Goal: Task Accomplishment & Management: Complete application form

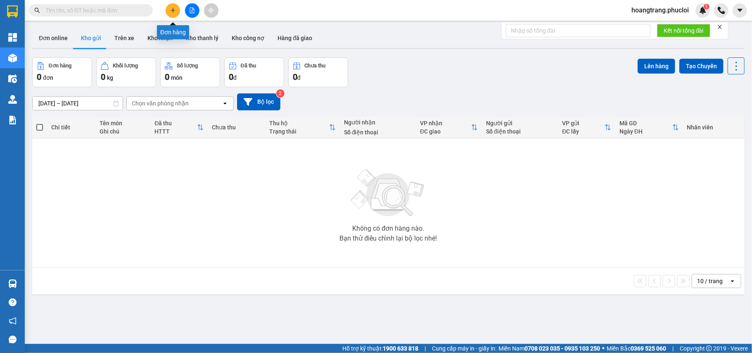
click at [173, 9] on icon "plus" at bounding box center [173, 10] width 0 height 5
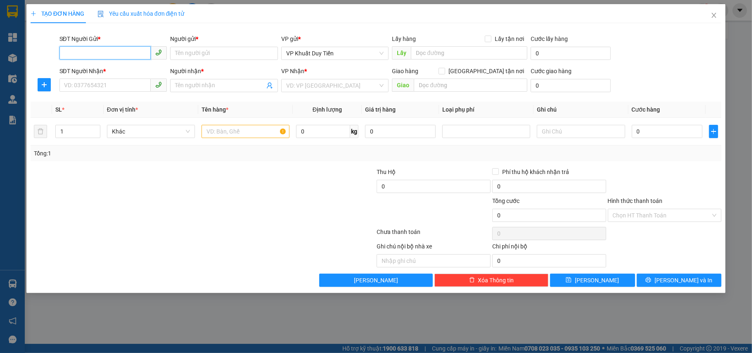
click at [118, 52] on input "SĐT Người Gửi *" at bounding box center [105, 52] width 92 height 13
type input "0969300184"
click at [108, 71] on div "0969300184 - [PERSON_NAME]" at bounding box center [113, 70] width 98 height 9
type input "[PERSON_NAME]"
type input "0969300184"
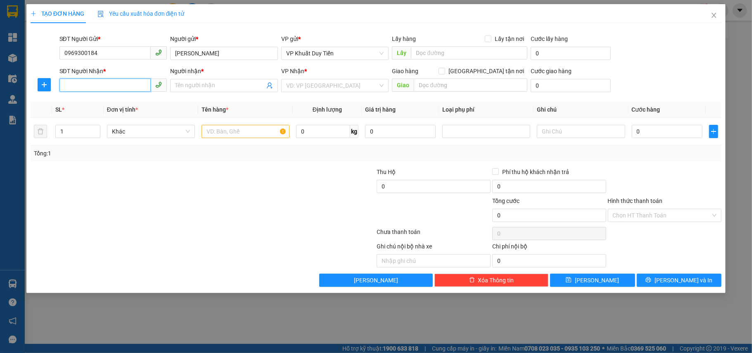
click at [90, 91] on input "SĐT Người Nhận *" at bounding box center [105, 84] width 92 height 13
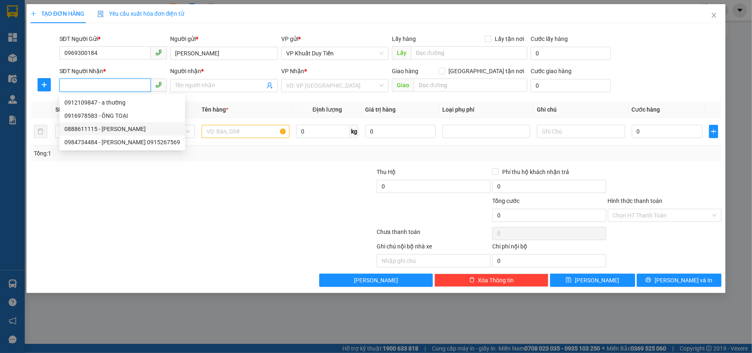
click at [83, 133] on div "0888611115 - [PERSON_NAME]" at bounding box center [122, 128] width 116 height 9
type input "0888611115"
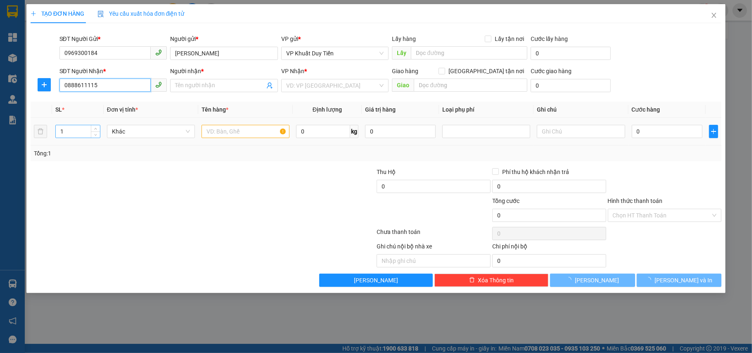
type input "bac si [PERSON_NAME]"
checkbox input "true"
type input "BT4-11 Khu biệt thự [PERSON_NAME], [PERSON_NAME]"
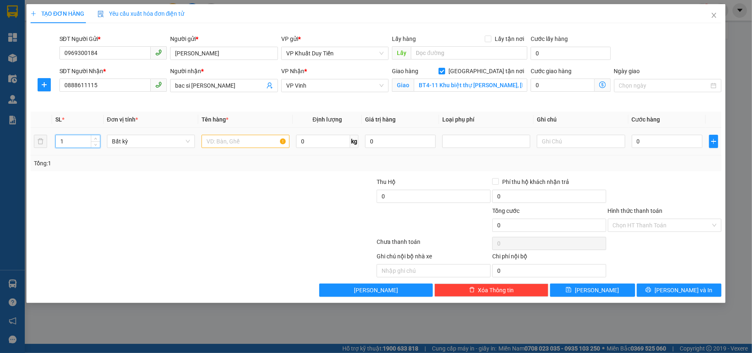
click at [66, 145] on input "1" at bounding box center [78, 141] width 44 height 12
type input "6"
click at [220, 143] on input "text" at bounding box center [246, 141] width 88 height 13
type input "thuốc"
click at [633, 143] on input "0" at bounding box center [667, 141] width 71 height 13
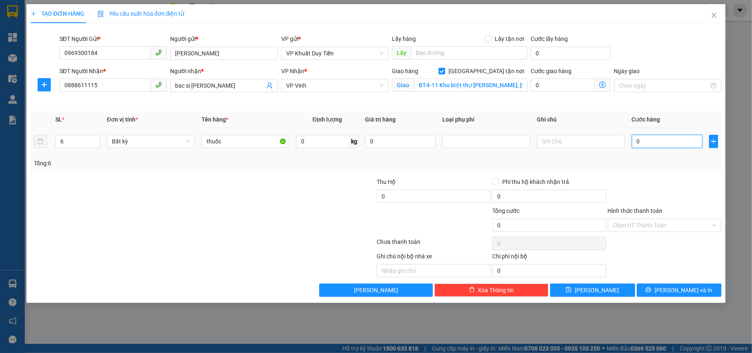
type input "3"
type input "30"
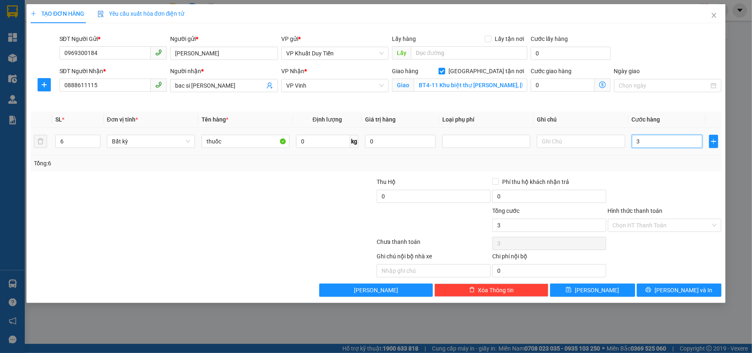
type input "30"
type input "300"
type input "3.000"
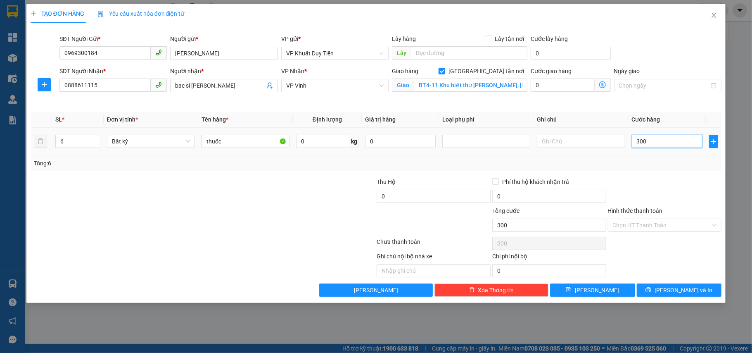
type input "3.000"
type input "30.000"
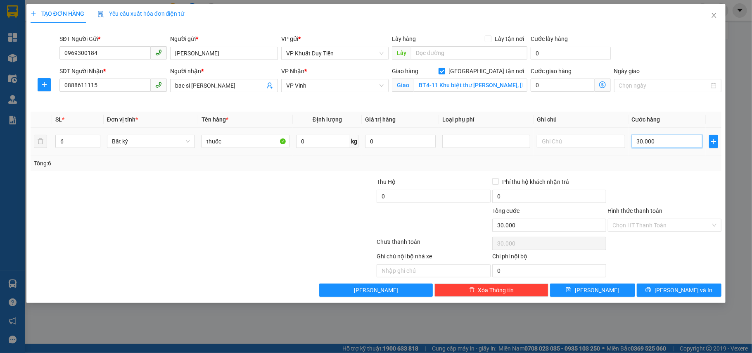
type input "300.000"
click at [643, 210] on label "Hình thức thanh toán" at bounding box center [635, 210] width 55 height 7
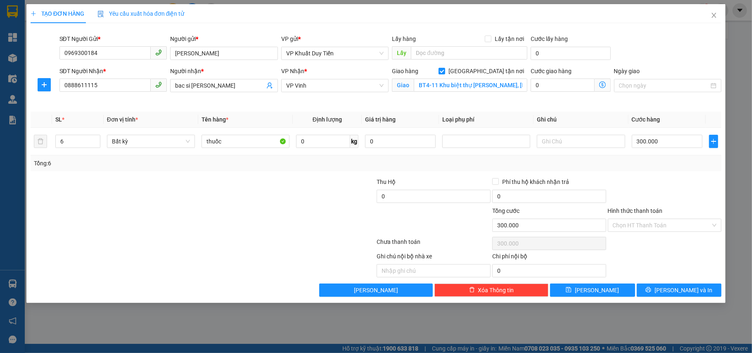
click at [643, 219] on input "Hình thức thanh toán" at bounding box center [662, 225] width 98 height 12
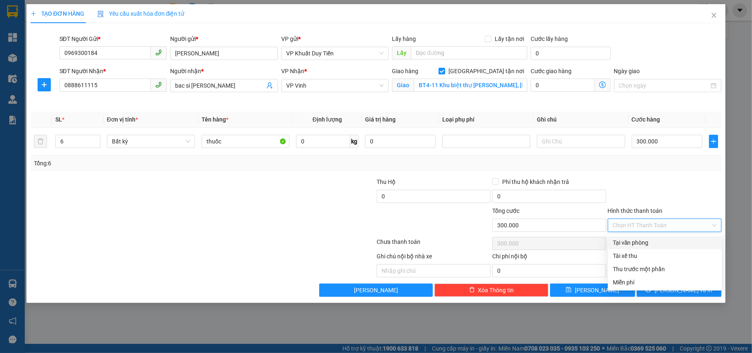
click at [633, 242] on div "Tại văn phòng" at bounding box center [665, 242] width 104 height 9
type input "0"
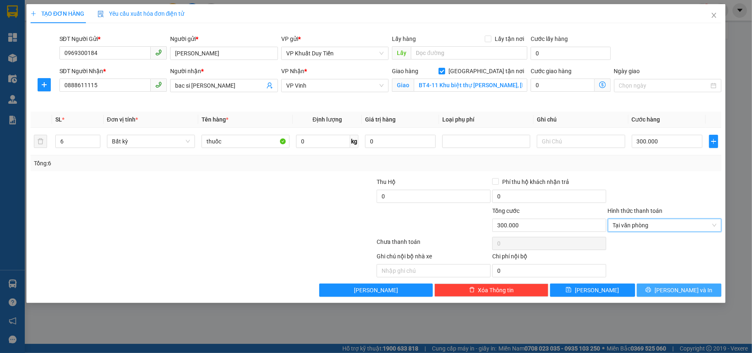
click at [657, 288] on button "[PERSON_NAME] và In" at bounding box center [679, 289] width 85 height 13
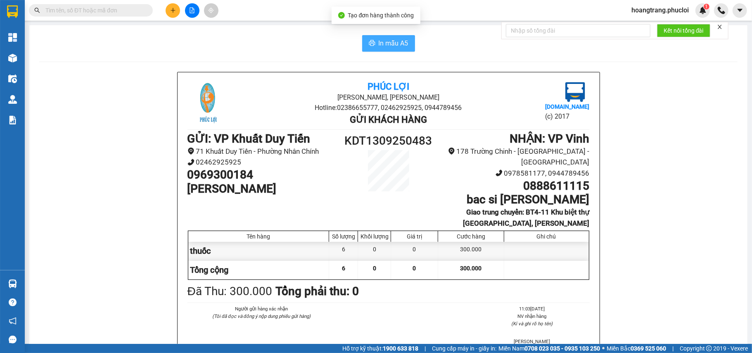
click at [379, 45] on span "In mẫu A5" at bounding box center [394, 43] width 30 height 10
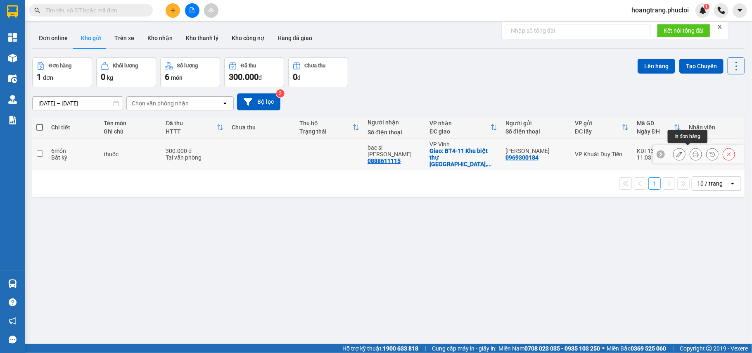
click at [693, 152] on icon at bounding box center [696, 154] width 6 height 6
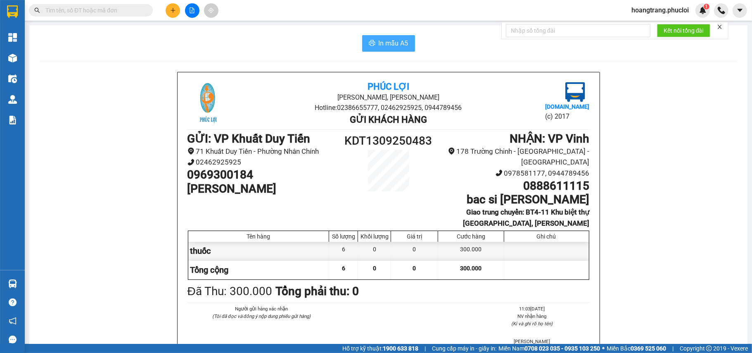
click at [379, 38] on span "In mẫu A5" at bounding box center [394, 43] width 30 height 10
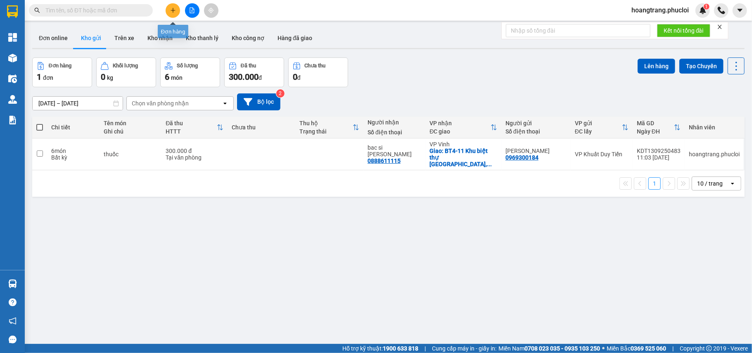
click at [175, 12] on icon "plus" at bounding box center [173, 10] width 6 height 6
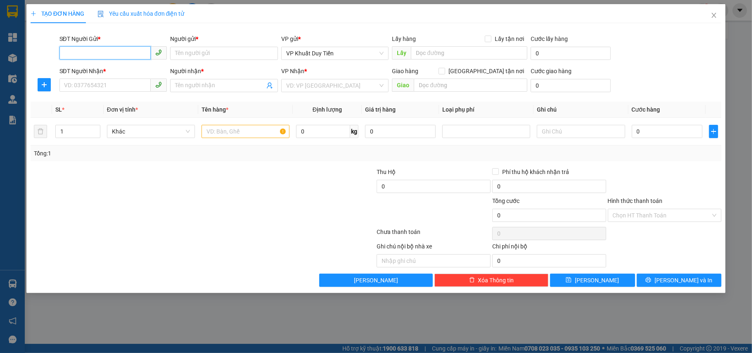
click at [107, 52] on input "SĐT Người Gửi *" at bounding box center [105, 52] width 92 height 13
type input "0988888137"
click at [89, 70] on div "0988888137 - anh Phúc" at bounding box center [113, 70] width 98 height 9
type input "anh Phúc"
type input "0988888137"
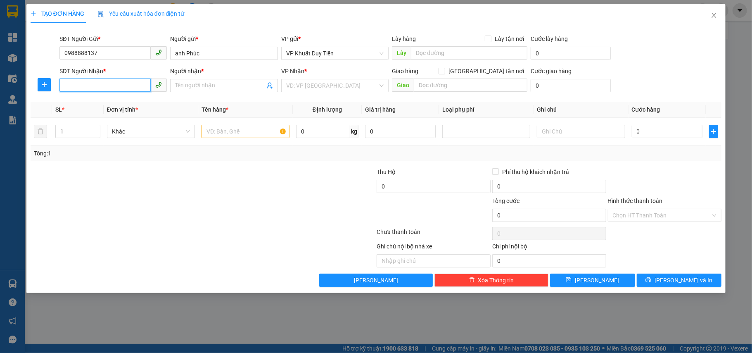
click at [81, 88] on input "SĐT Người Nhận *" at bounding box center [105, 84] width 92 height 13
click at [78, 115] on div "0912742789 - Chị Mai" at bounding box center [113, 115] width 98 height 9
type input "0912742789"
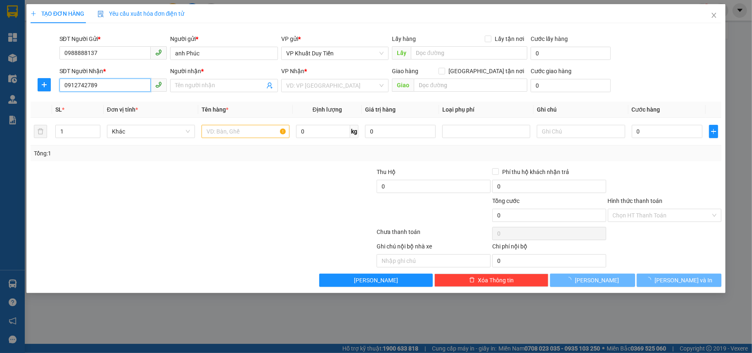
type input "Chị Mai"
checkbox input "true"
type input "Bưu điện trung tâm thành phố Vinh 144 đinh công trangs"
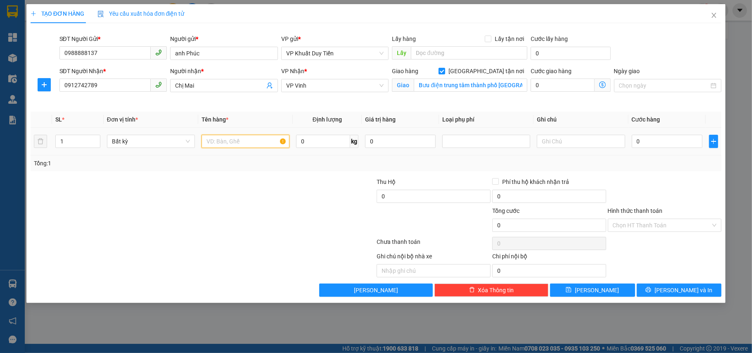
click at [213, 142] on input "text" at bounding box center [246, 141] width 88 height 13
type input "thuốc"
click at [638, 140] on input "0" at bounding box center [667, 141] width 71 height 13
type input "3"
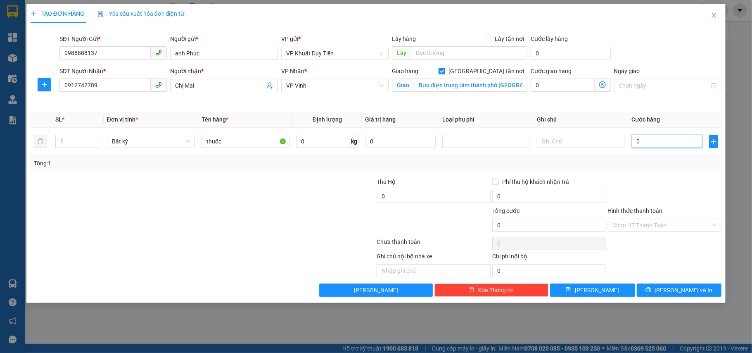
type input "3"
type input "30"
type input "300"
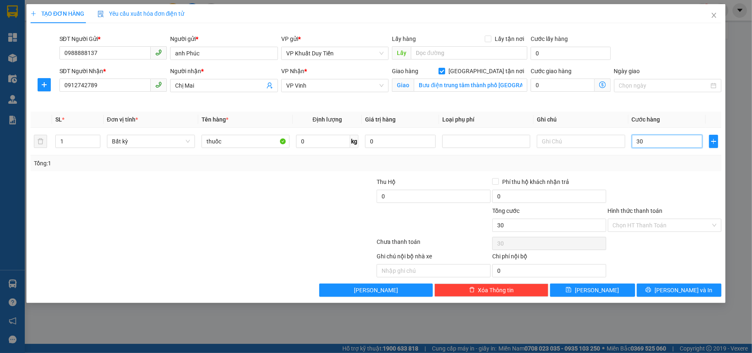
type input "300"
type input "3.000"
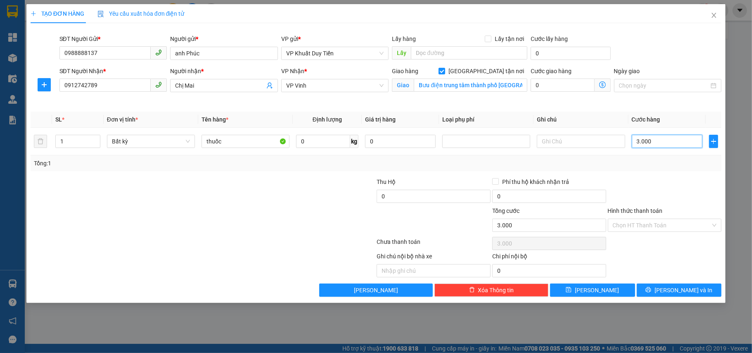
type input "30.000"
click at [626, 214] on label "Hình thức thanh toán" at bounding box center [635, 210] width 55 height 7
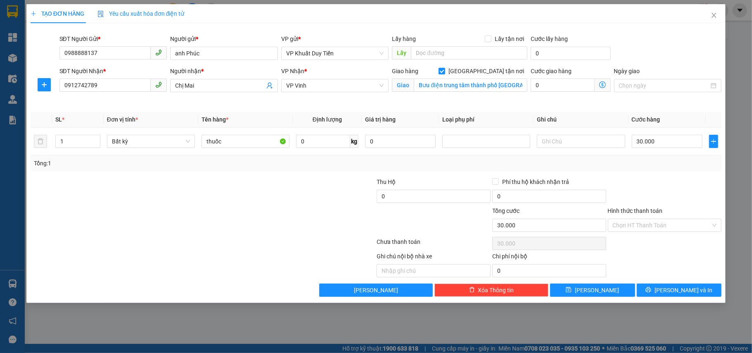
click at [626, 219] on input "Hình thức thanh toán" at bounding box center [662, 225] width 98 height 12
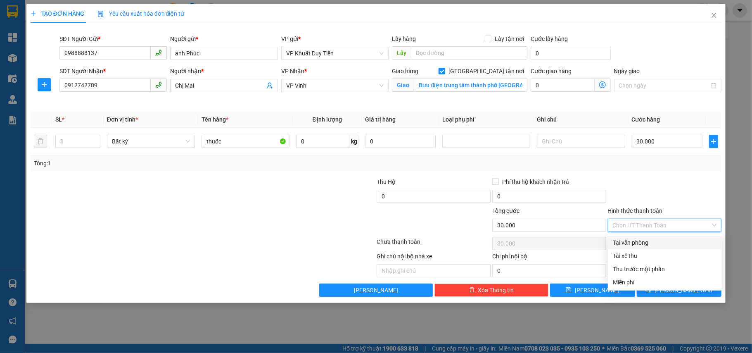
click at [635, 238] on div "Tại văn phòng" at bounding box center [665, 242] width 104 height 9
type input "0"
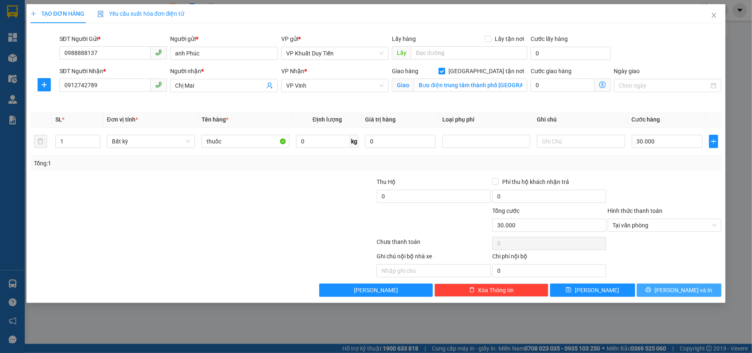
click at [670, 292] on button "[PERSON_NAME] và In" at bounding box center [679, 289] width 85 height 13
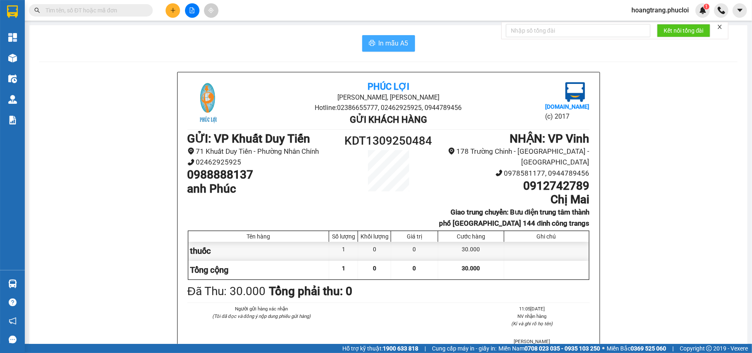
click at [397, 47] on span "In mẫu A5" at bounding box center [394, 43] width 30 height 10
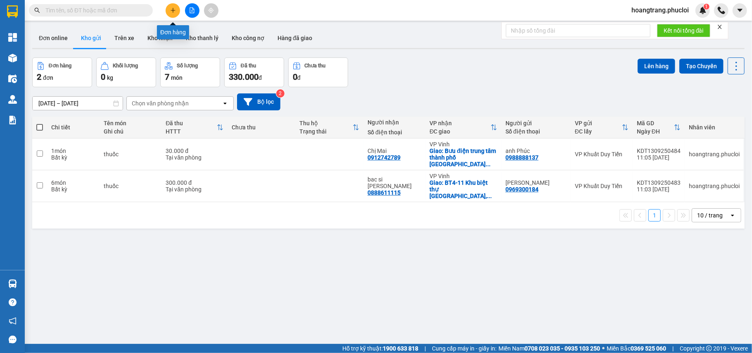
click at [181, 12] on div at bounding box center [192, 10] width 62 height 14
click at [171, 14] on button at bounding box center [173, 10] width 14 height 14
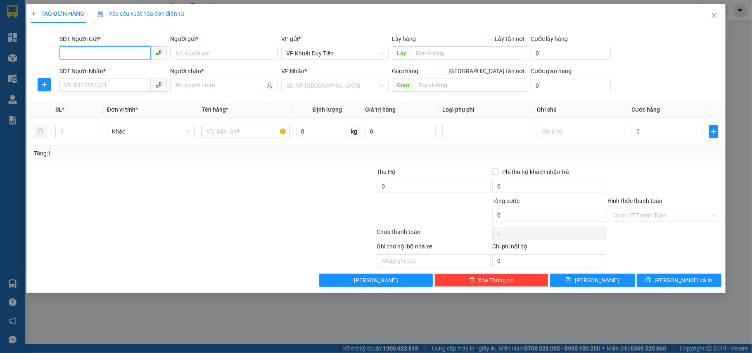
click at [121, 49] on input "SĐT Người Gửi *" at bounding box center [105, 52] width 92 height 13
click at [98, 73] on div "0988888137 - anh Phúc" at bounding box center [113, 70] width 98 height 9
type input "0988888137"
type input "anh Phúc"
type input "0988888137"
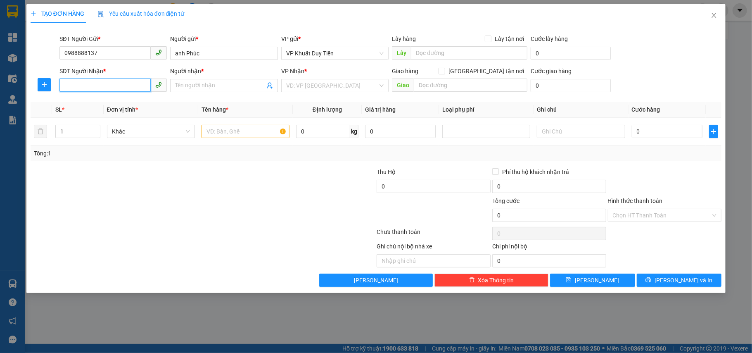
click at [88, 86] on input "SĐT Người Nhận *" at bounding box center [105, 84] width 92 height 13
click at [91, 85] on input "SĐT Người Nhận *" at bounding box center [105, 84] width 92 height 13
type input "0988018808"
click at [77, 111] on div "SL *" at bounding box center [77, 109] width 45 height 9
click at [109, 80] on input "0988018808" at bounding box center [105, 84] width 92 height 13
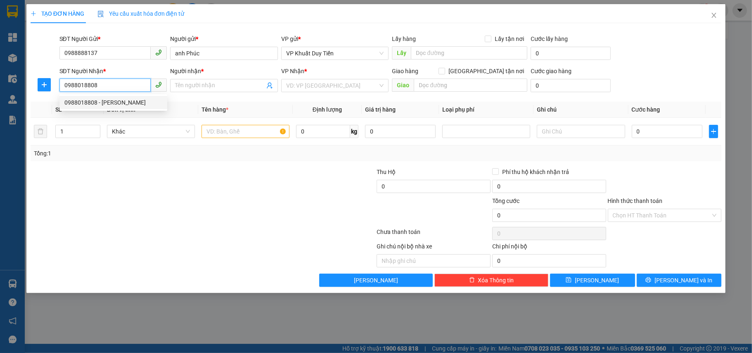
click at [110, 103] on div "0988018808 - dì minh" at bounding box center [113, 102] width 98 height 9
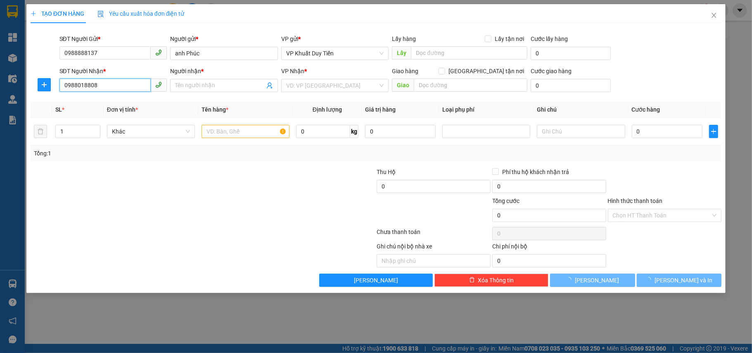
type input "dì minh"
checkbox input "true"
type input "7a hẻm 1 ngõ 34 nguyễn tiềm"
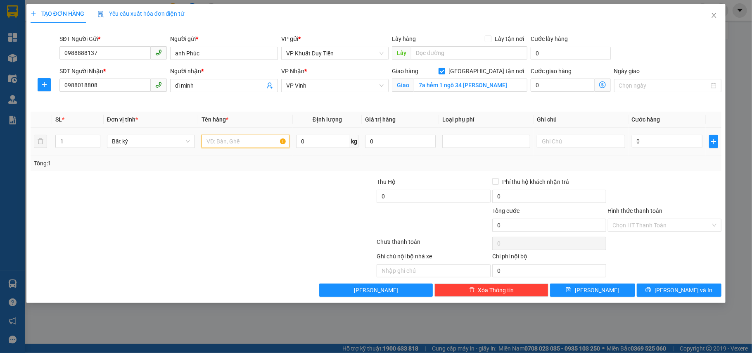
click at [211, 141] on input "text" at bounding box center [246, 141] width 88 height 13
type input "t"
type input "gia dung"
click at [633, 142] on input "0" at bounding box center [667, 141] width 71 height 13
type input "3"
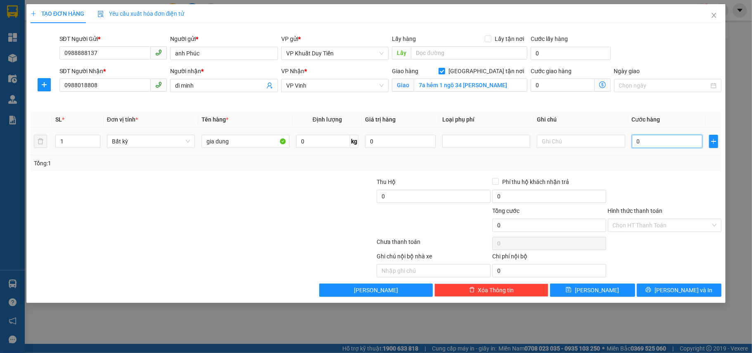
type input "3"
type input "30"
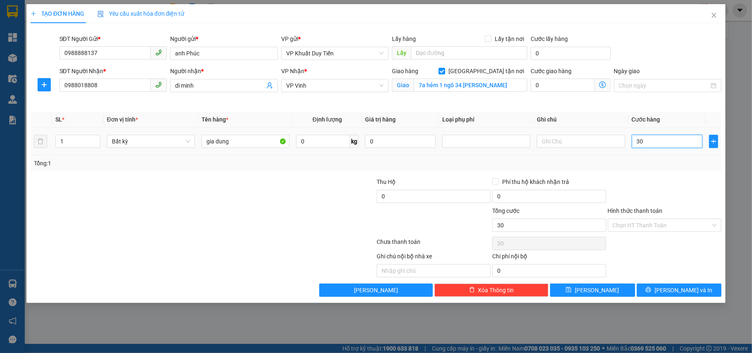
type input "300"
type input "3.000"
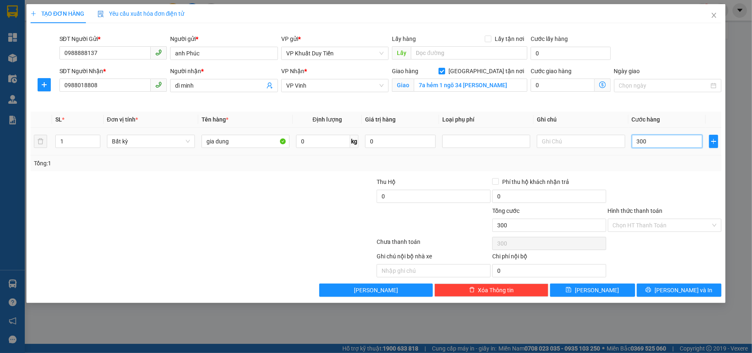
type input "3.000"
type input "30.000"
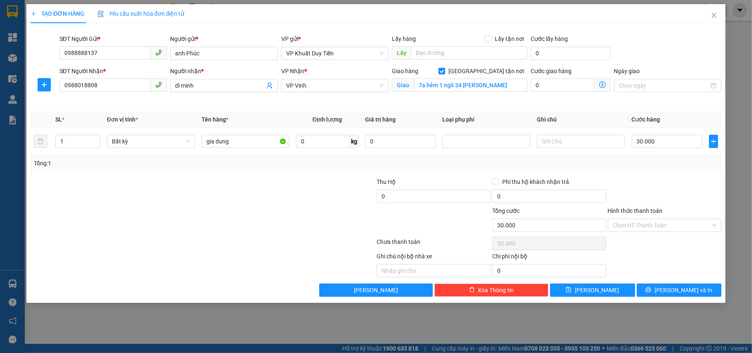
click at [635, 212] on label "Hình thức thanh toán" at bounding box center [635, 210] width 55 height 7
click at [635, 219] on input "Hình thức thanh toán" at bounding box center [662, 225] width 98 height 12
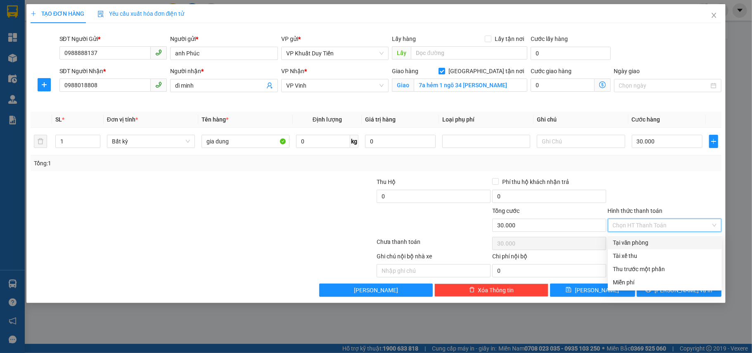
click at [632, 245] on div "Tại văn phòng" at bounding box center [665, 242] width 104 height 9
type input "0"
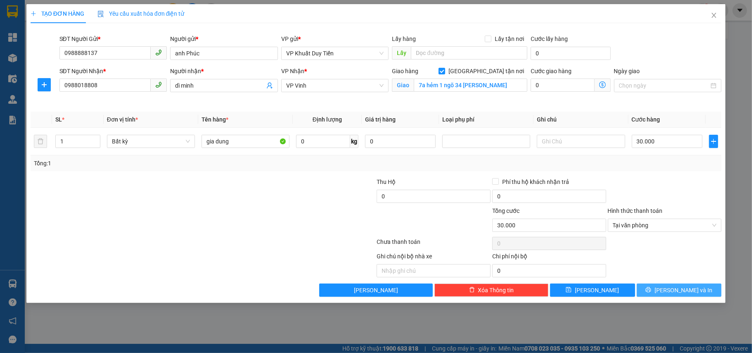
click at [658, 286] on button "[PERSON_NAME] và In" at bounding box center [679, 289] width 85 height 13
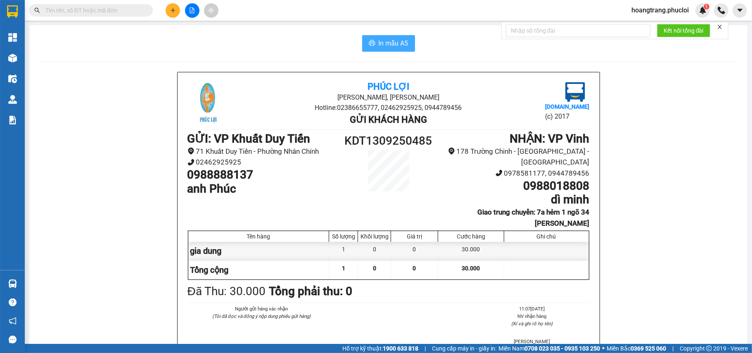
click at [384, 43] on span "In mẫu A5" at bounding box center [394, 43] width 30 height 10
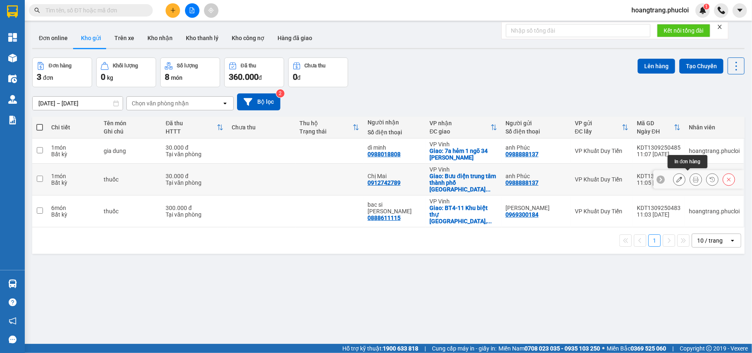
click at [693, 178] on icon at bounding box center [696, 179] width 6 height 6
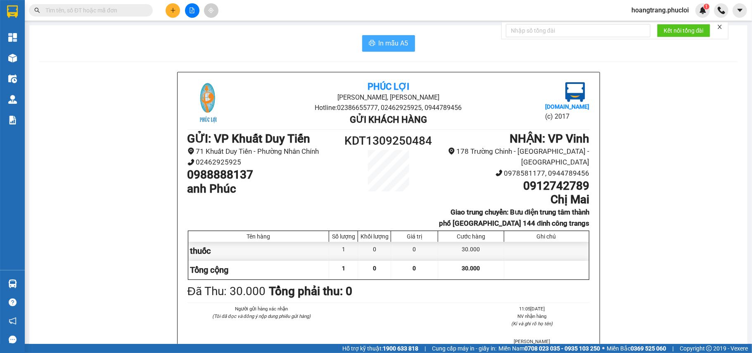
click at [374, 45] on button "In mẫu A5" at bounding box center [388, 43] width 53 height 17
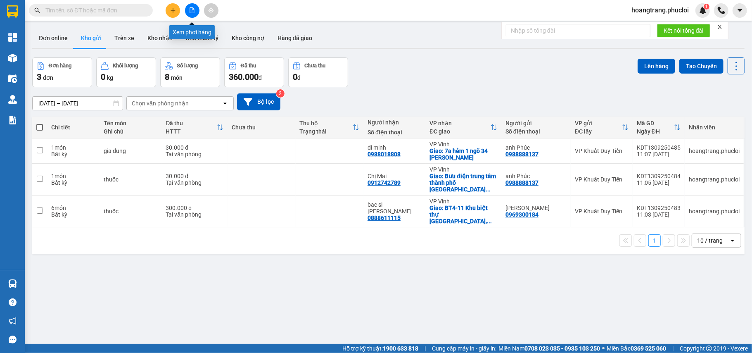
click at [192, 10] on icon "file-add" at bounding box center [192, 10] width 6 height 6
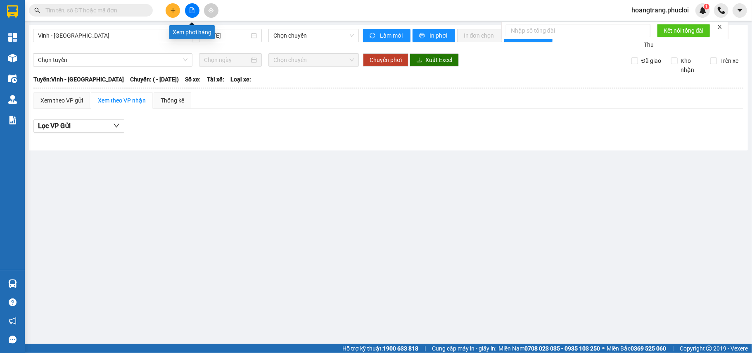
drag, startPoint x: 187, startPoint y: 13, endPoint x: 184, endPoint y: 17, distance: 4.4
click at [184, 17] on div at bounding box center [192, 10] width 62 height 14
click at [109, 9] on input "text" at bounding box center [93, 10] width 97 height 9
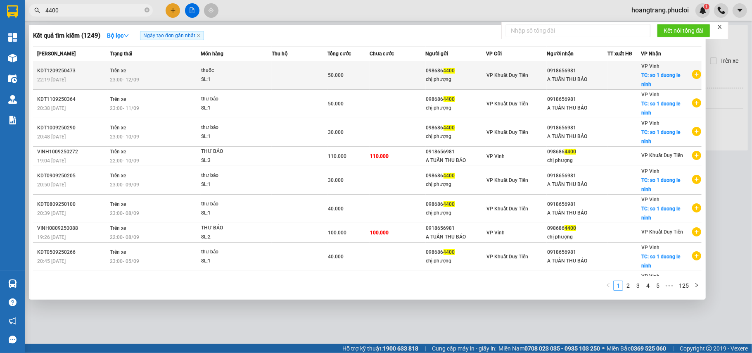
type input "4400"
click at [134, 73] on td "Trên xe 23:00 - 12/09" at bounding box center [154, 75] width 93 height 29
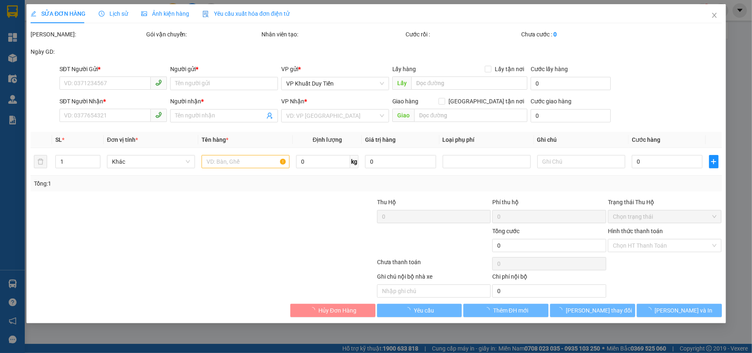
type input "0986864400"
type input "chị phượng"
type input "0918656981"
type input "A TUẤN THU BÁO"
checkbox input "true"
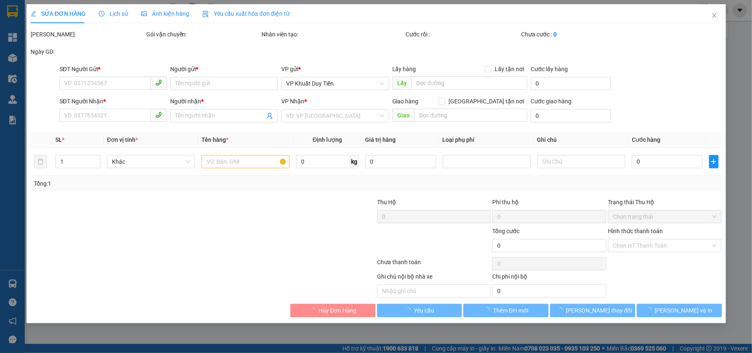
type input "so 1 duong le ninh"
type input "50.000"
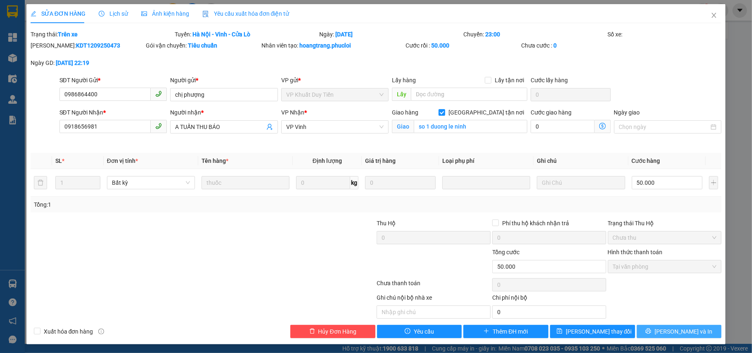
click at [674, 333] on span "[PERSON_NAME] và In" at bounding box center [684, 331] width 58 height 9
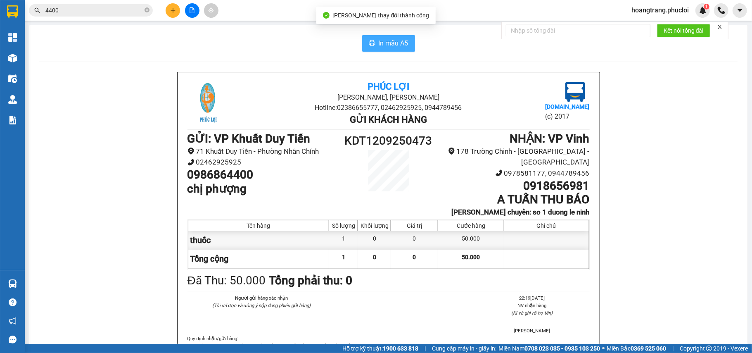
click at [381, 45] on span "In mẫu A5" at bounding box center [394, 43] width 30 height 10
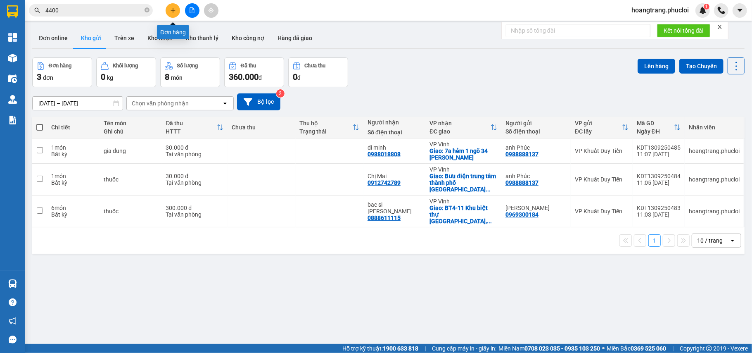
click at [179, 8] on button at bounding box center [173, 10] width 14 height 14
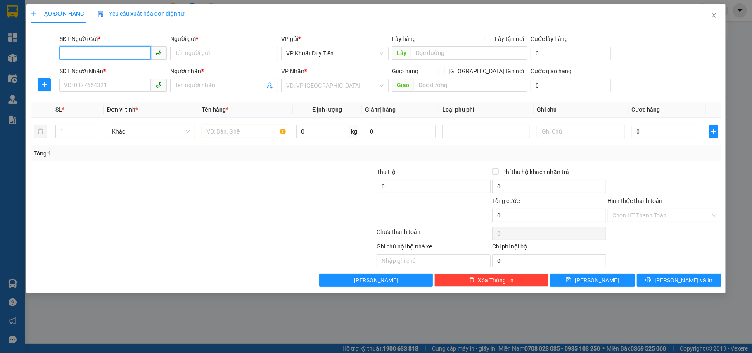
click at [89, 53] on input "SĐT Người Gửi *" at bounding box center [105, 52] width 92 height 13
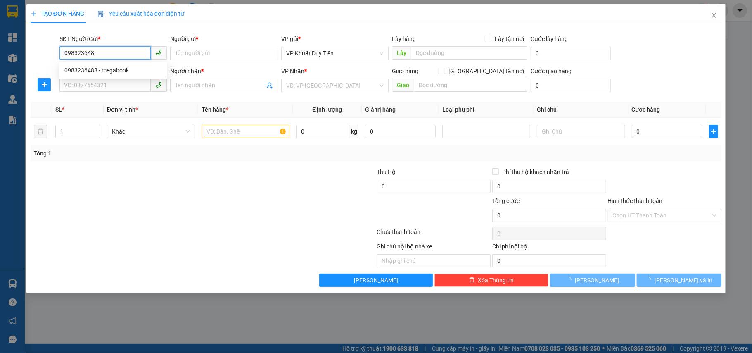
type input "0983236488"
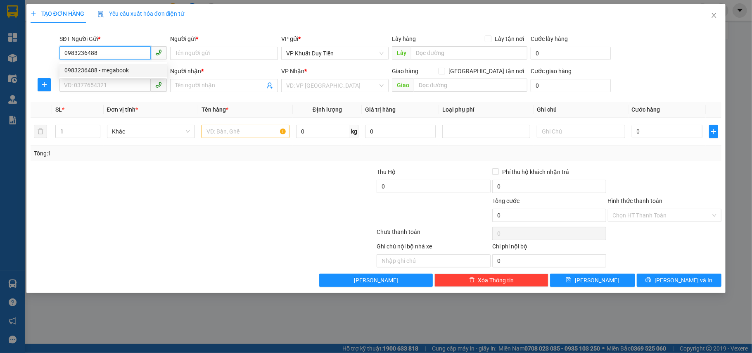
click at [116, 68] on div "0983236488 - megabook" at bounding box center [113, 70] width 98 height 9
type input "megabook"
type input "0983236488"
click at [102, 86] on input "SĐT Người Nhận *" at bounding box center [105, 84] width 92 height 13
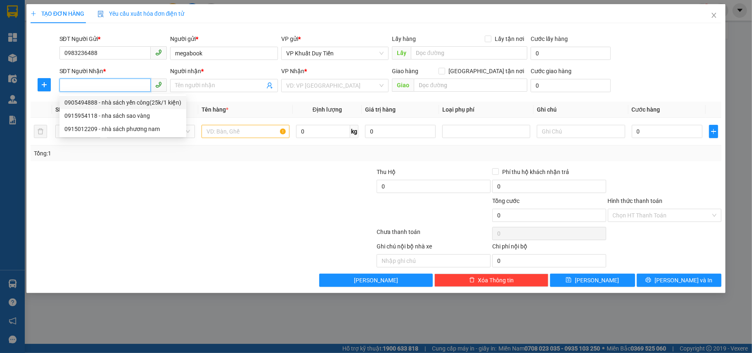
click at [76, 88] on input "SĐT Người Nhận *" at bounding box center [105, 84] width 92 height 13
type input "0913988981"
click at [90, 106] on div "0913988981 - c huyen" at bounding box center [113, 102] width 98 height 9
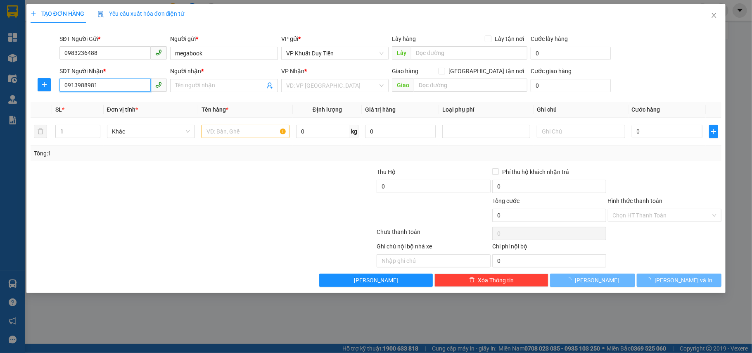
type input "c huyen"
checkbox input "true"
type input "65a lê hồng phong -hưng bình"
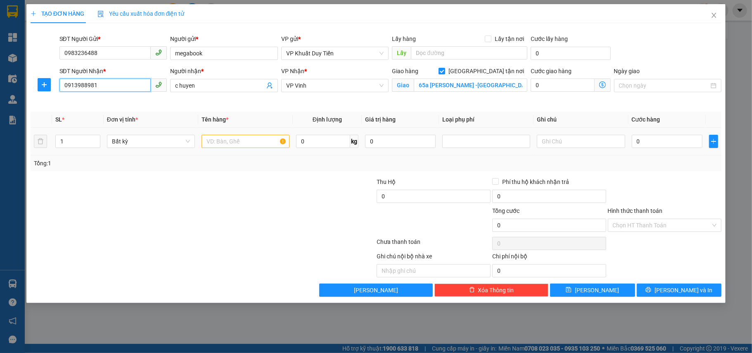
type input "0913988981"
click at [228, 144] on input "text" at bounding box center [246, 141] width 88 height 13
type input "sát"
click at [630, 141] on td "0" at bounding box center [667, 142] width 77 height 28
click at [635, 139] on input "0" at bounding box center [667, 141] width 71 height 13
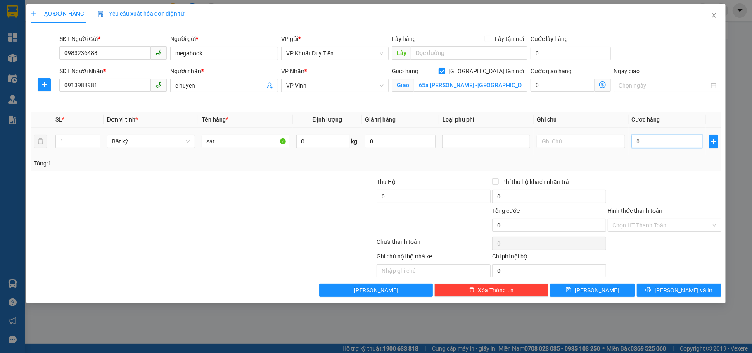
type input "3"
type input "30"
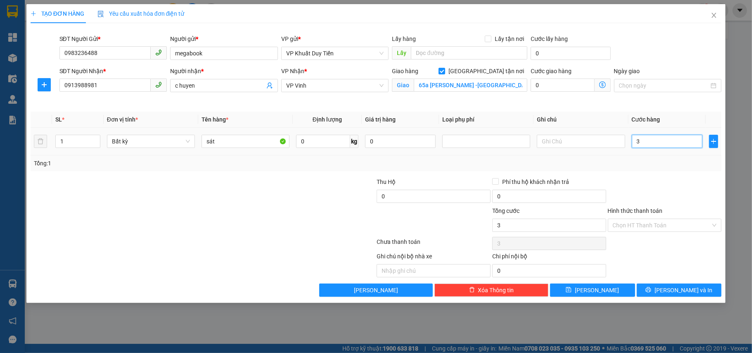
type input "30"
type input "300"
type input "3.000"
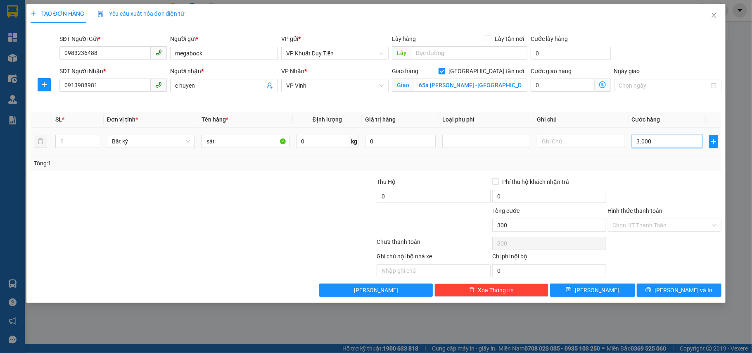
type input "3.000"
type input "30.000"
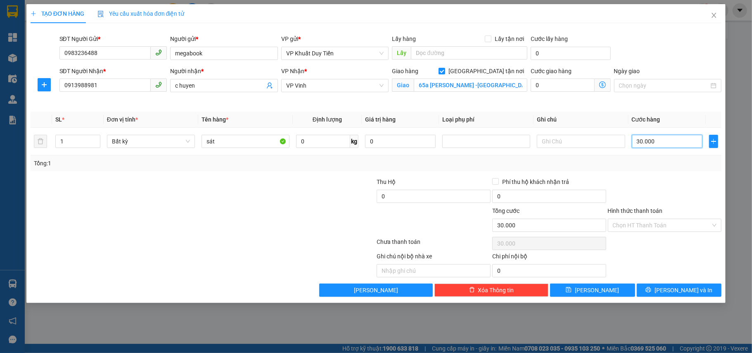
type input "30.000"
click at [635, 211] on label "Hình thức thanh toán" at bounding box center [635, 210] width 55 height 7
click at [635, 219] on input "Hình thức thanh toán" at bounding box center [662, 225] width 98 height 12
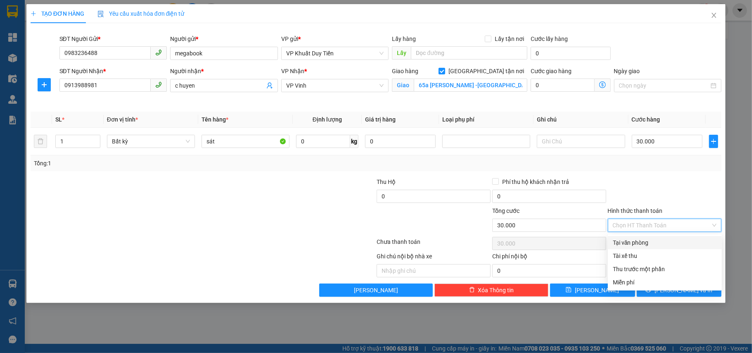
click at [635, 242] on div "Tại văn phòng" at bounding box center [665, 242] width 104 height 9
type input "0"
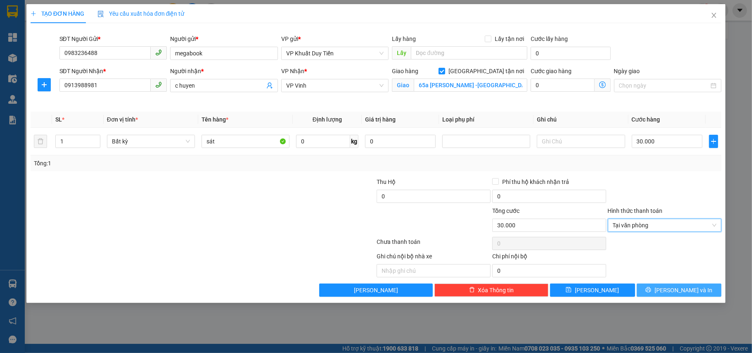
click at [660, 297] on button "[PERSON_NAME] và In" at bounding box center [679, 289] width 85 height 13
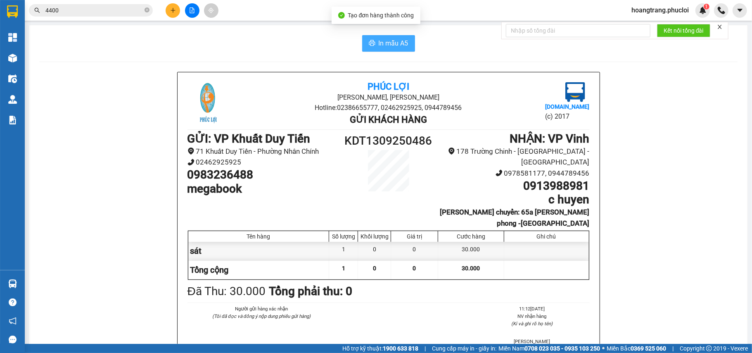
drag, startPoint x: 383, startPoint y: 47, endPoint x: 361, endPoint y: 52, distance: 22.5
click at [368, 50] on button "In mẫu A5" at bounding box center [388, 43] width 53 height 17
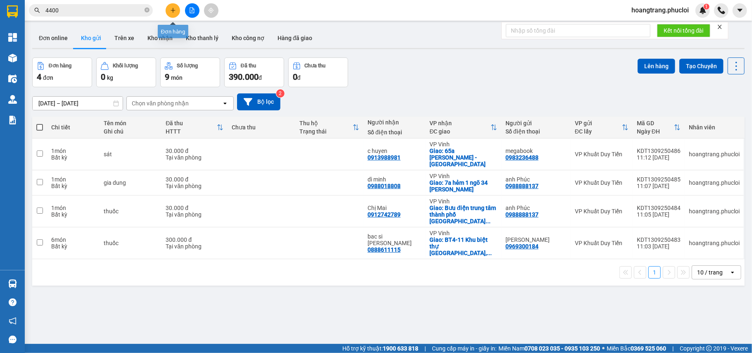
click at [173, 12] on icon "plus" at bounding box center [173, 10] width 6 height 6
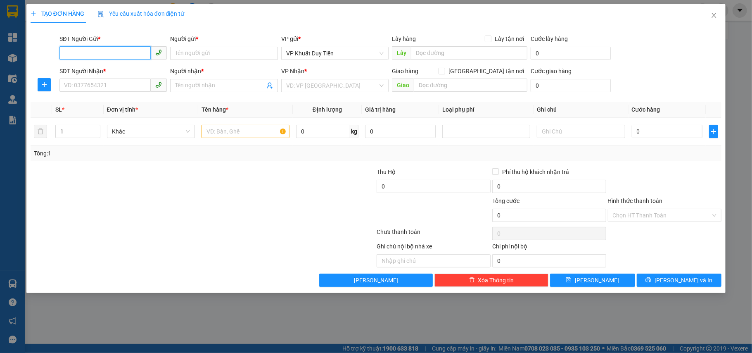
click at [93, 57] on input "SĐT Người Gửi *" at bounding box center [105, 52] width 92 height 13
click at [86, 48] on input "SĐT Người Gửi *" at bounding box center [105, 52] width 92 height 13
type input "0912354678"
click at [97, 70] on div "0912354678 - lan" at bounding box center [113, 70] width 98 height 9
type input "lan"
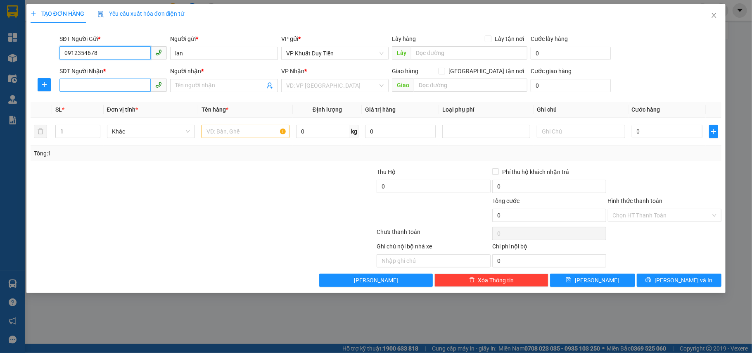
type input "0912354678"
click at [89, 88] on input "SĐT Người Nhận *" at bounding box center [105, 84] width 92 height 13
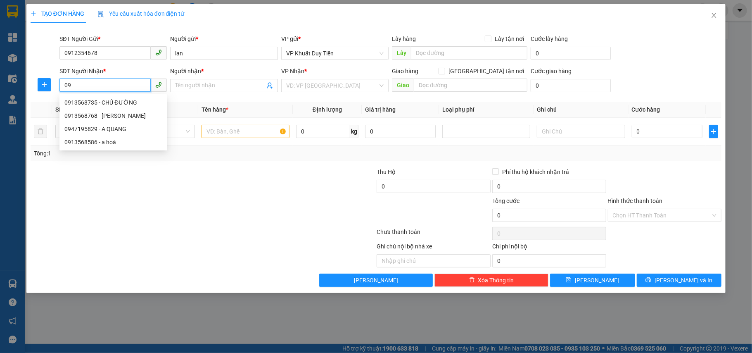
type input "0"
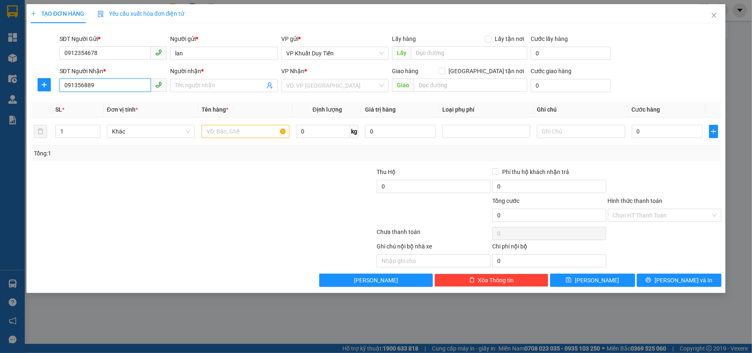
click at [70, 86] on input "091356889" at bounding box center [105, 84] width 92 height 13
type input "0931356889"
click at [116, 105] on div "0931356889 - A THẮNG" at bounding box center [113, 102] width 98 height 9
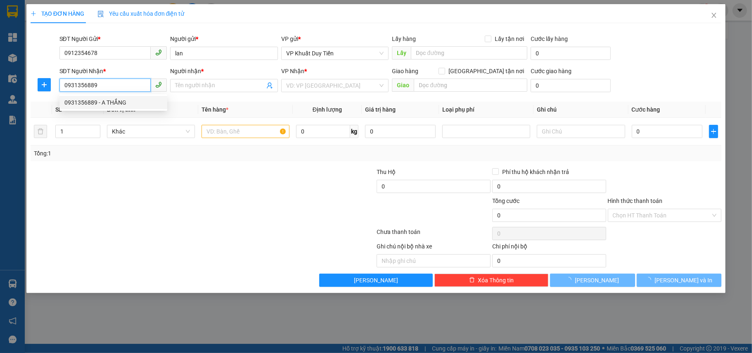
type input "A THẮNG"
checkbox input "true"
type input "362 lê nin"
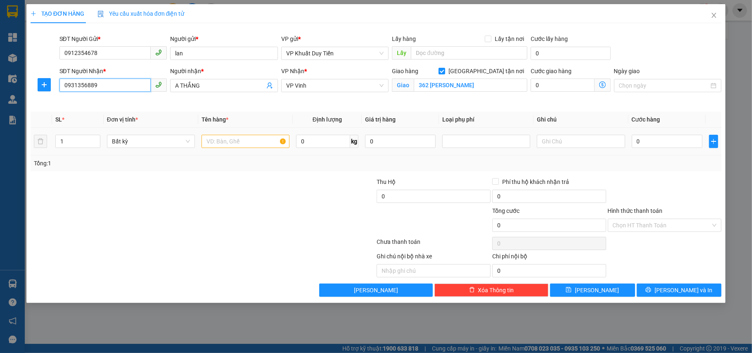
type input "0931356889"
click at [217, 147] on input "text" at bounding box center [246, 141] width 88 height 13
type input "thuốc"
click at [637, 143] on input "0" at bounding box center [667, 141] width 71 height 13
type input "3"
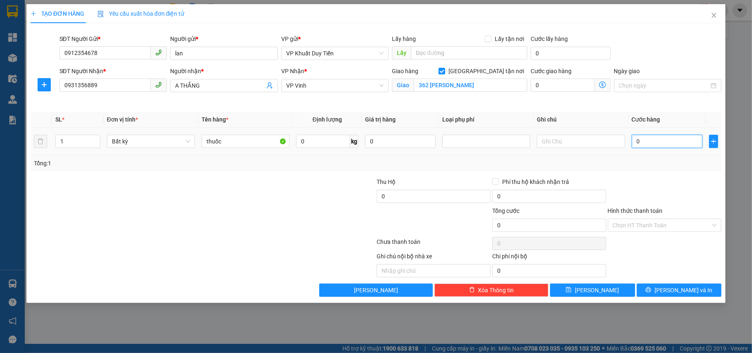
type input "3"
type input "30"
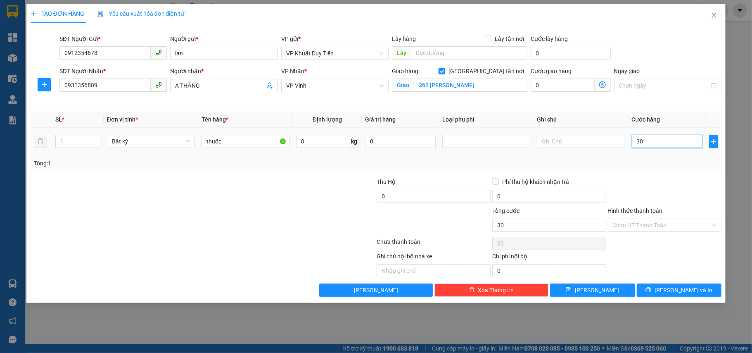
type input "300"
type input "3.000"
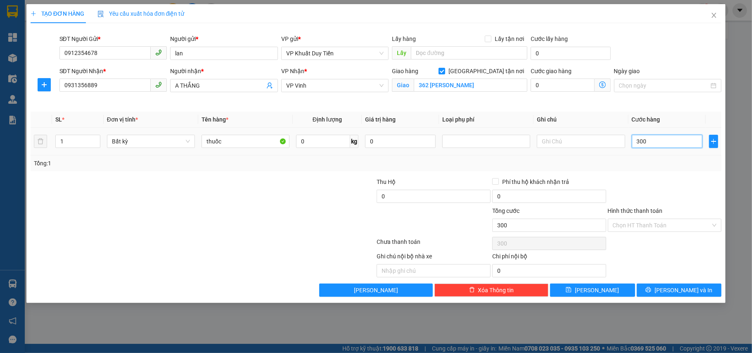
type input "3.000"
type input "30.000"
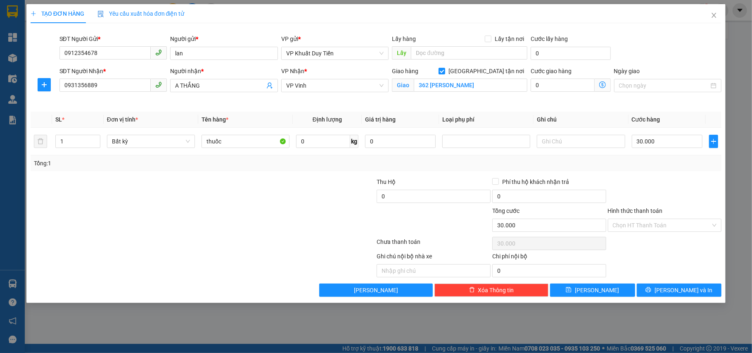
click at [640, 209] on label "Hình thức thanh toán" at bounding box center [635, 210] width 55 height 7
click at [640, 219] on input "Hình thức thanh toán" at bounding box center [662, 225] width 98 height 12
click at [680, 179] on div at bounding box center [665, 191] width 116 height 29
click at [685, 291] on span "[PERSON_NAME] và In" at bounding box center [684, 289] width 58 height 9
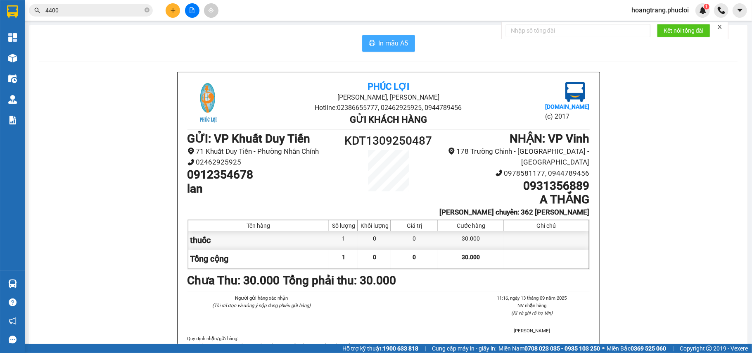
click at [396, 40] on span "In mẫu A5" at bounding box center [394, 43] width 30 height 10
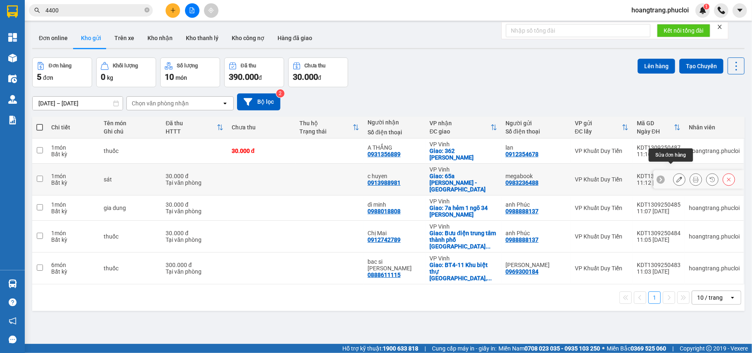
click at [674, 174] on button at bounding box center [680, 179] width 12 height 14
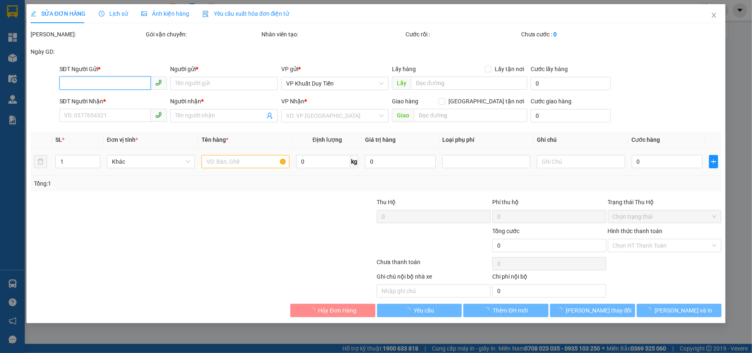
type input "0983236488"
type input "megabook"
type input "0913988981"
type input "c huyen"
checkbox input "true"
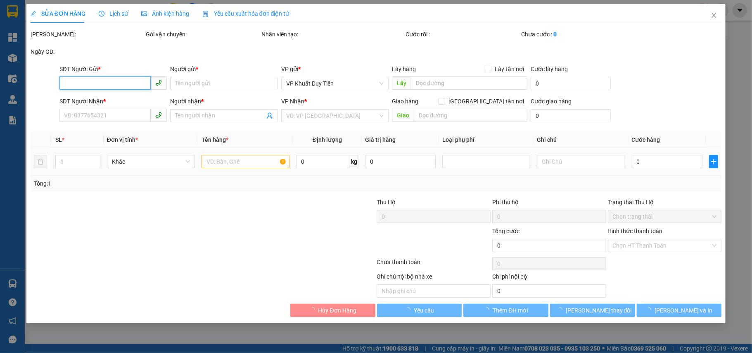
type input "65a lê hồng phong -hưng bình"
type input "30.000"
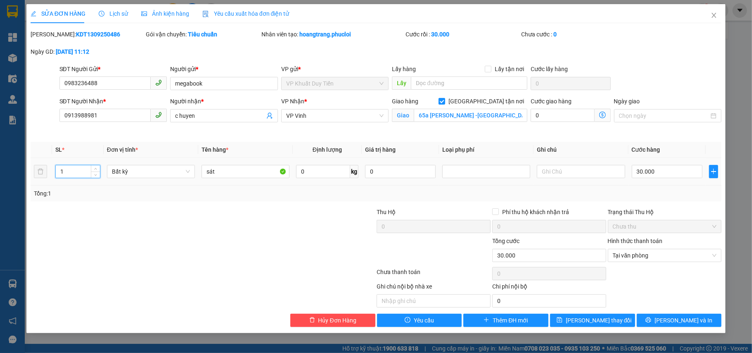
click at [64, 173] on input "1" at bounding box center [78, 171] width 44 height 12
type input "2"
type input "12"
click at [633, 171] on input "30.000" at bounding box center [667, 171] width 71 height 13
type input "0"
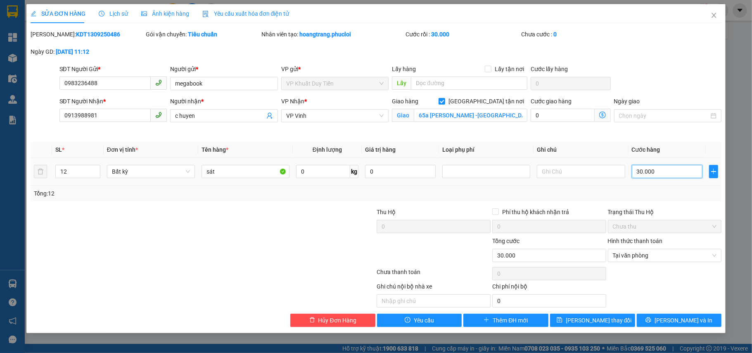
type input "0"
click at [635, 170] on input "0" at bounding box center [667, 171] width 71 height 13
type input "30"
type input "350"
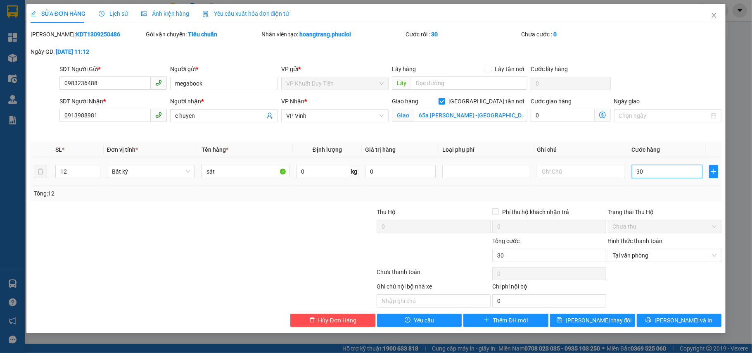
type input "350"
type input "30"
type input "360"
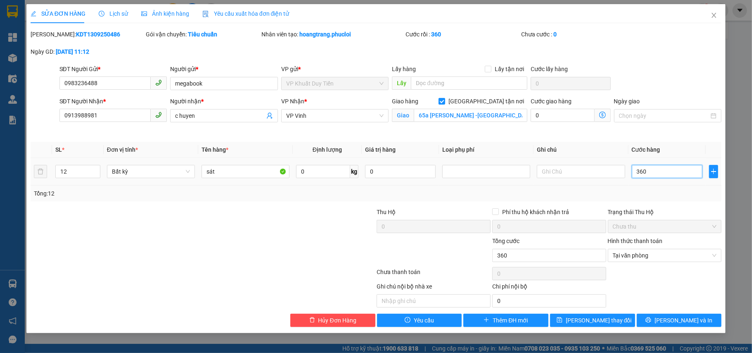
type input "3.600"
type input "36.000"
type input "360.000"
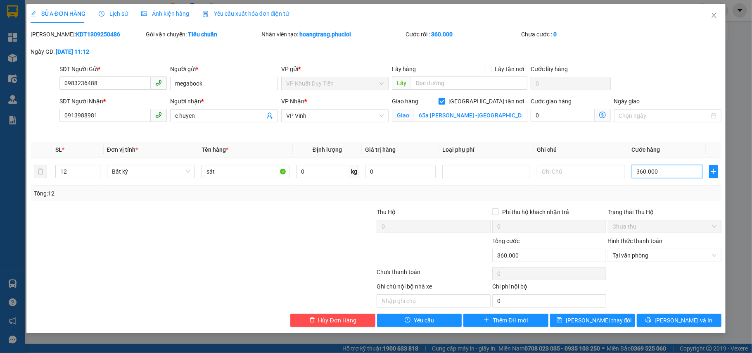
type input "360.000"
click at [641, 212] on div "Trạng thái Thu Hộ" at bounding box center [665, 211] width 114 height 9
click at [642, 243] on label "Hình thức thanh toán" at bounding box center [635, 241] width 55 height 7
click at [642, 249] on input "Hình thức thanh toán" at bounding box center [662, 255] width 98 height 12
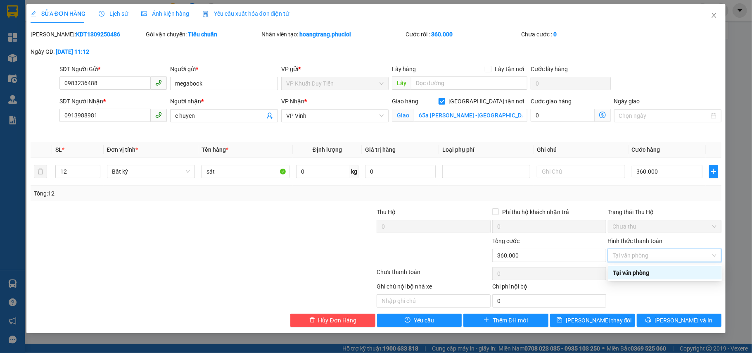
click at [634, 272] on div "Tại văn phòng" at bounding box center [665, 272] width 104 height 9
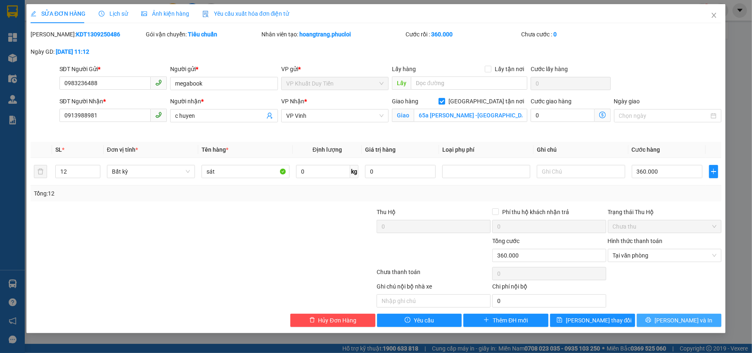
click at [675, 322] on span "[PERSON_NAME] và In" at bounding box center [684, 320] width 58 height 9
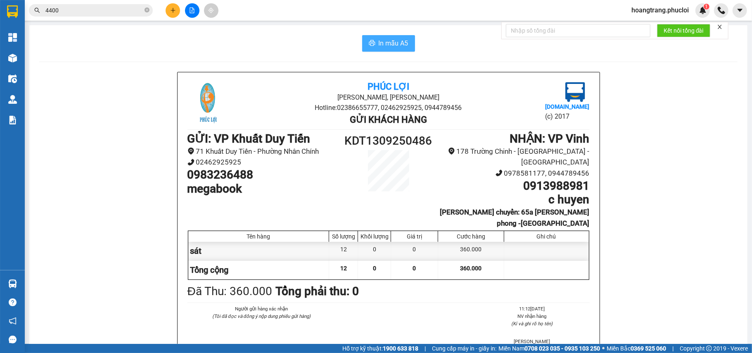
click at [372, 45] on button "In mẫu A5" at bounding box center [388, 43] width 53 height 17
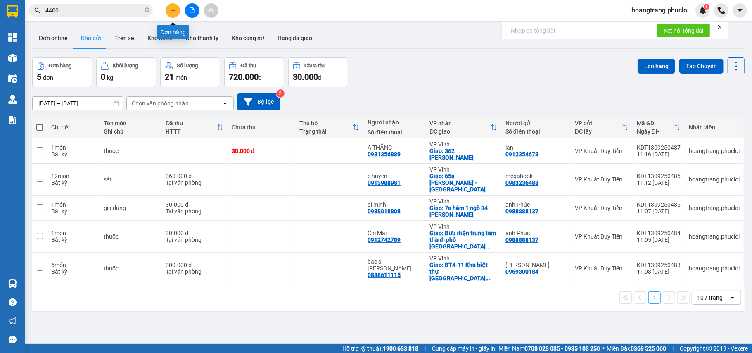
click at [173, 10] on icon "plus" at bounding box center [173, 10] width 0 height 5
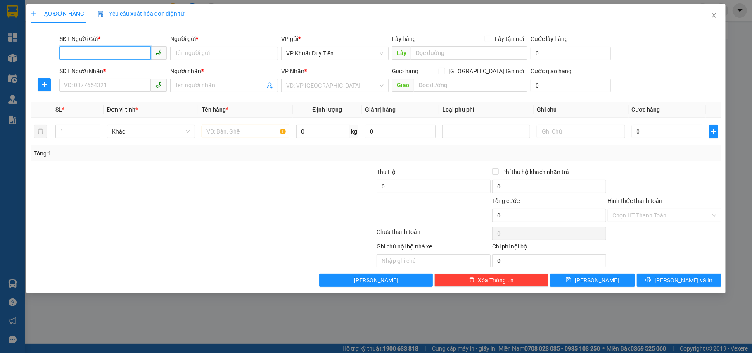
click at [86, 53] on input "SĐT Người Gửi *" at bounding box center [105, 52] width 92 height 13
click at [123, 85] on input "SĐT Người Nhận *" at bounding box center [105, 84] width 92 height 13
click at [176, 94] on div "Người nhận * Tên người nhận" at bounding box center [224, 81] width 108 height 29
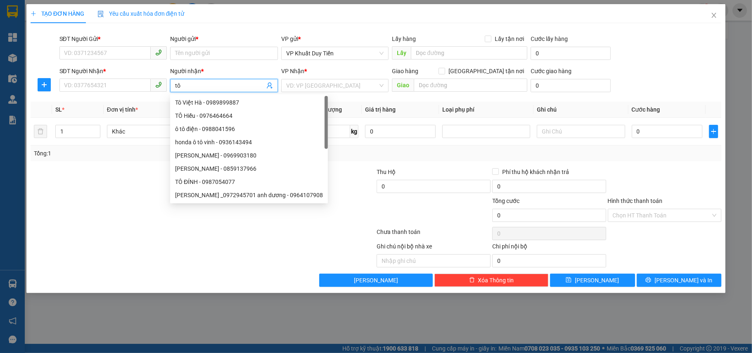
type input "tô đ"
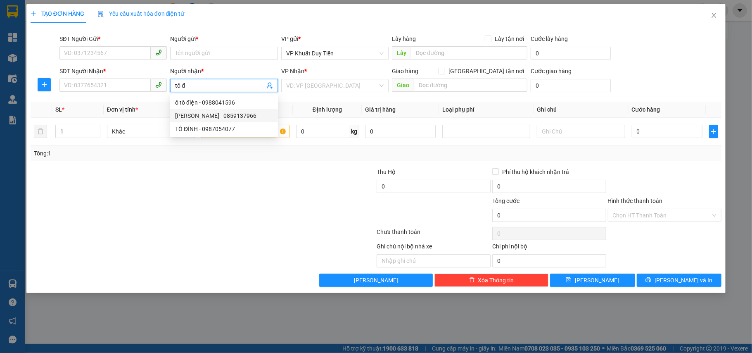
click at [192, 114] on div "TÔ ĐÍNH - 0859137966" at bounding box center [224, 115] width 98 height 9
type input "0859137966"
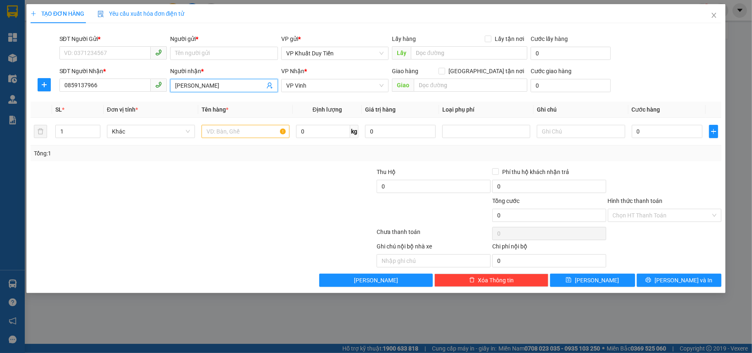
type input "TÔ ĐÍNH"
click at [97, 45] on div "SĐT Người Gửi *" at bounding box center [113, 40] width 108 height 12
click at [97, 53] on input "SĐT Người Gửi *" at bounding box center [105, 52] width 92 height 13
click at [102, 57] on input "SĐT Người Gửi *" at bounding box center [105, 52] width 92 height 13
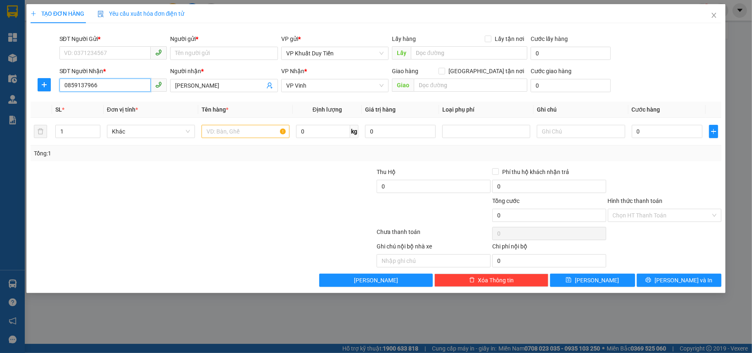
click at [129, 88] on input "0859137966" at bounding box center [105, 84] width 92 height 13
click at [106, 82] on input "0859137966" at bounding box center [105, 84] width 92 height 13
type input "0"
click at [201, 85] on input "TÔ ĐÍNH" at bounding box center [220, 85] width 90 height 9
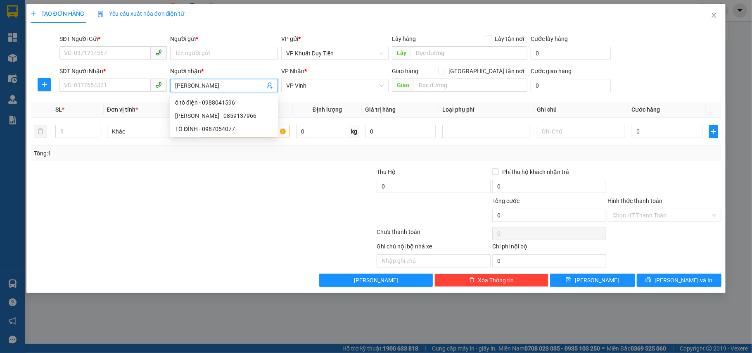
type input "TÔ Đ"
click at [199, 130] on div "TÔ ĐÍNH - 0987054077" at bounding box center [224, 128] width 98 height 9
type input "0987054077"
type input "TÔ ĐÍNH"
checkbox input "true"
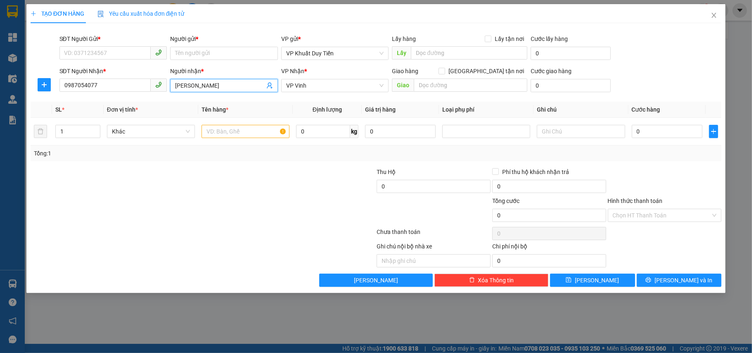
type input "92 LÝ THƯỜNG KIỆT , PHƯỜNG LÊ LỢI TP VINH NGHỆ AN"
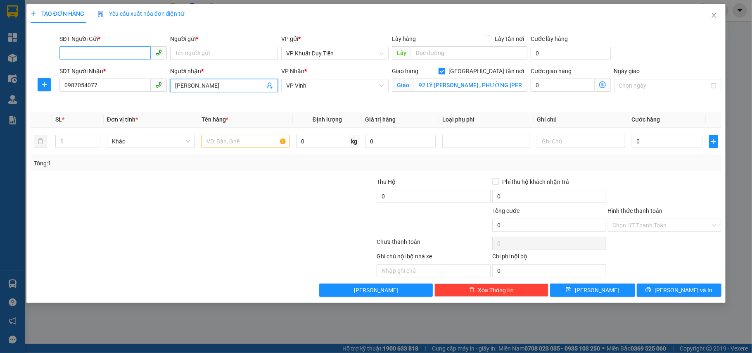
type input "TÔ ĐÍNH"
drag, startPoint x: 116, startPoint y: 53, endPoint x: 115, endPoint y: 67, distance: 13.3
click at [116, 64] on form "SĐT Người Gửi * VD: 0371234567 Người gửi * Tên người gửi VP gửi * VP Khuất Duy …" at bounding box center [377, 69] width 692 height 71
click at [107, 47] on input "SĐT Người Gửi *" at bounding box center [105, 52] width 92 height 13
click at [183, 50] on input "Người gửi *" at bounding box center [224, 53] width 108 height 13
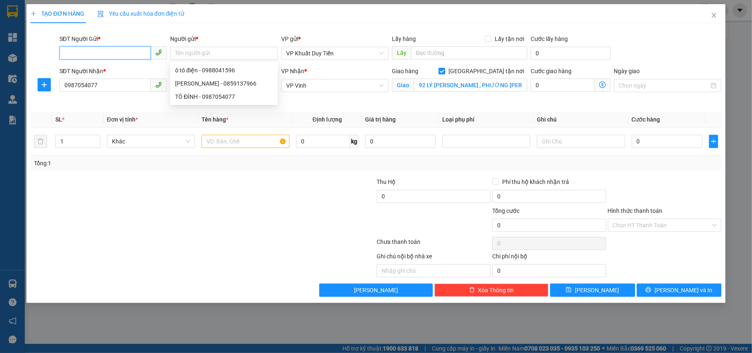
click at [104, 54] on input "SĐT Người Gửi *" at bounding box center [105, 52] width 92 height 13
click at [195, 55] on input "Người gửi *" at bounding box center [224, 53] width 108 height 13
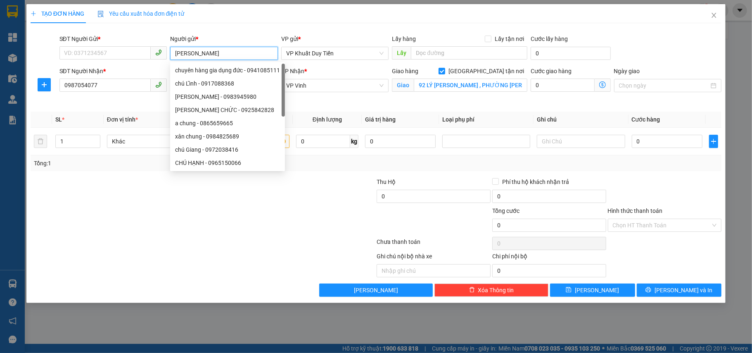
type input "chu tu"
click at [197, 109] on div "Chú Tuấn(15k/1 kiện) - 0913015596" at bounding box center [231, 109] width 113 height 9
type input "0913015596"
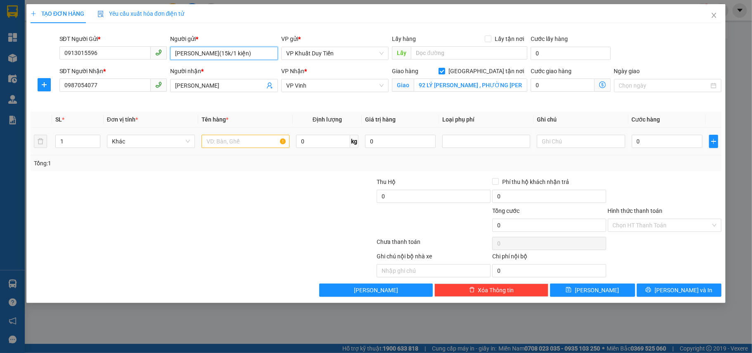
type input "Chú Tuấn(15k/1 kiện)"
click at [210, 147] on input "text" at bounding box center [246, 141] width 88 height 13
type input "thuốc"
click at [635, 143] on input "0" at bounding box center [667, 141] width 71 height 13
type input "1"
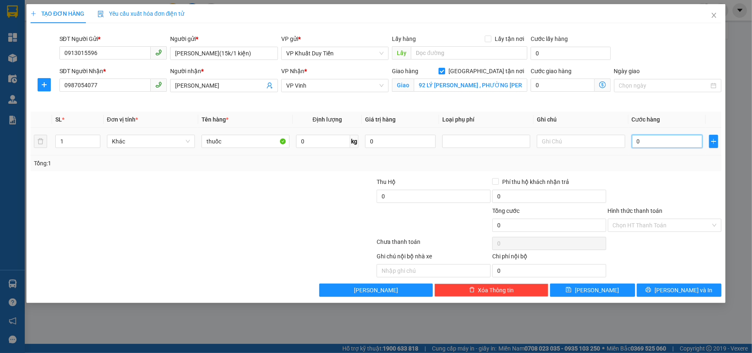
type input "1"
type input "15"
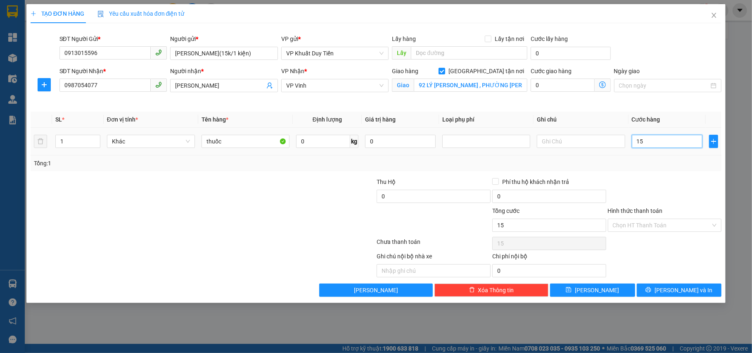
type input "150"
type input "1.500"
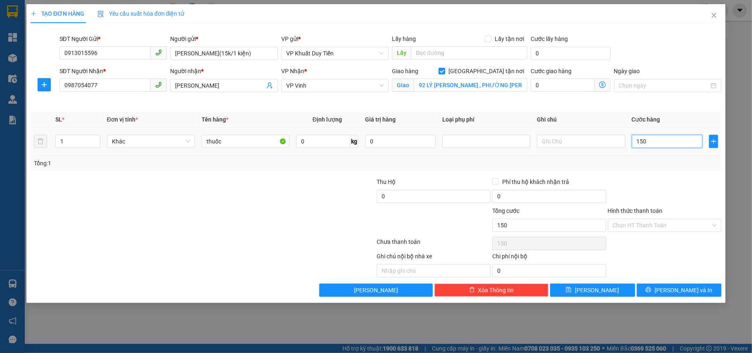
type input "1.500"
type input "15.000"
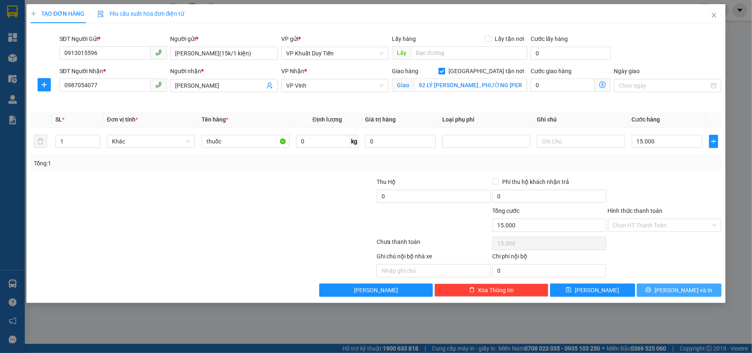
click at [671, 292] on button "[PERSON_NAME] và In" at bounding box center [679, 289] width 85 height 13
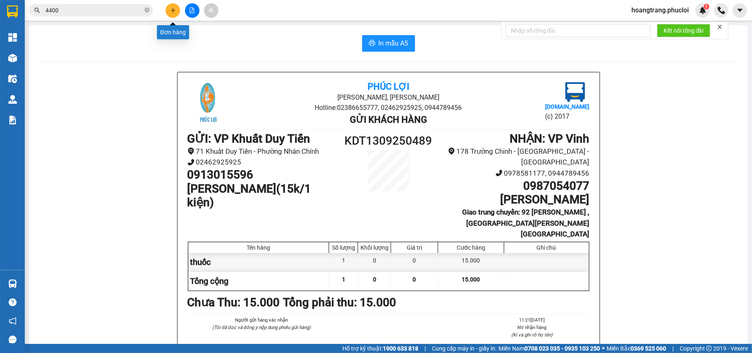
click at [172, 10] on icon "plus" at bounding box center [173, 10] width 6 height 6
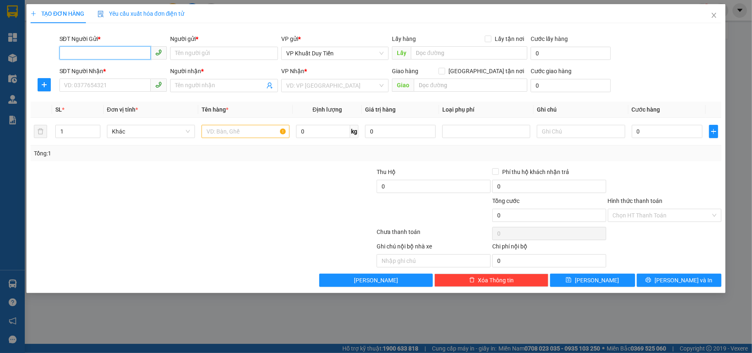
click at [81, 53] on input "SĐT Người Gửi *" at bounding box center [105, 52] width 92 height 13
type input "0904479692"
click at [102, 70] on div "0904479692 - thành" at bounding box center [113, 70] width 98 height 9
type input "thành"
type input "0904479692"
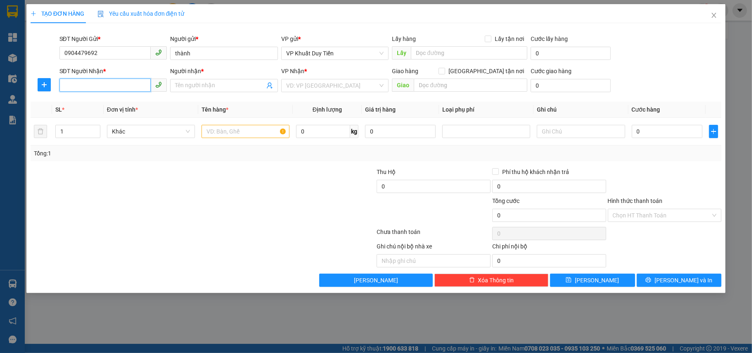
click at [81, 85] on input "SĐT Người Nhận *" at bounding box center [105, 84] width 92 height 13
click at [76, 105] on div "0984766768 - bs hạnh" at bounding box center [113, 102] width 98 height 9
type input "0984766768"
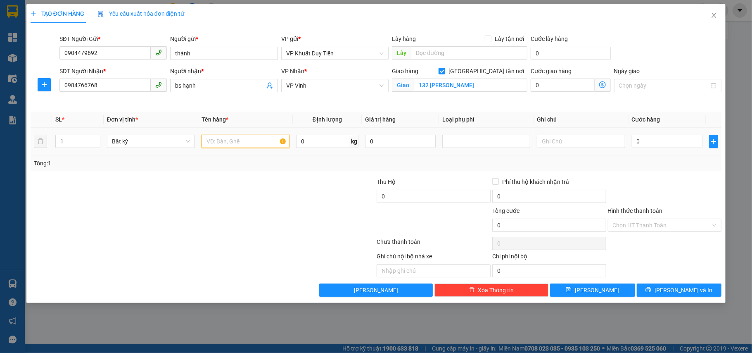
click at [207, 143] on input "text" at bounding box center [246, 141] width 88 height 13
click at [634, 145] on input "0" at bounding box center [667, 141] width 71 height 13
click at [635, 212] on label "Hình thức thanh toán" at bounding box center [635, 210] width 55 height 7
click at [635, 219] on input "Hình thức thanh toán" at bounding box center [662, 225] width 98 height 12
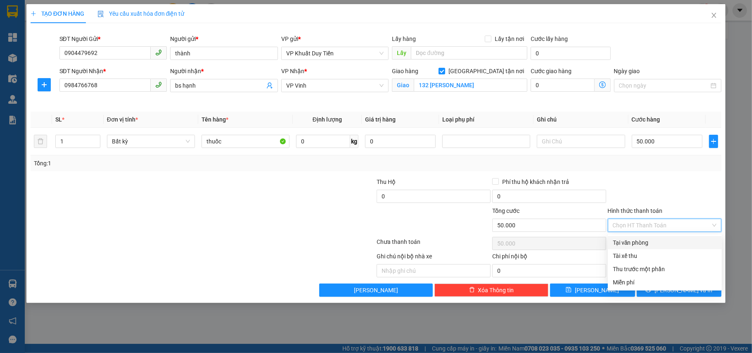
click at [647, 238] on div "Tại văn phòng" at bounding box center [665, 242] width 104 height 9
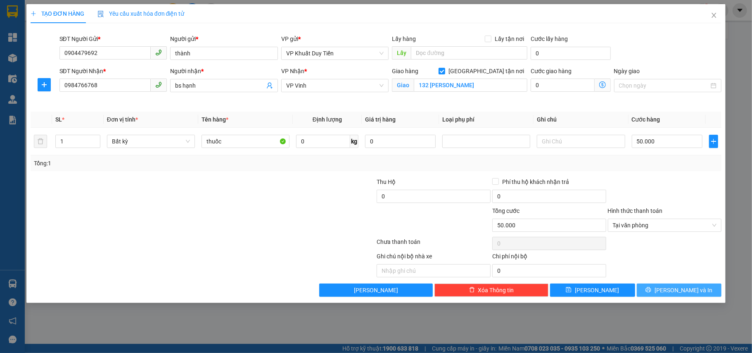
click at [671, 293] on button "[PERSON_NAME] và In" at bounding box center [679, 289] width 85 height 13
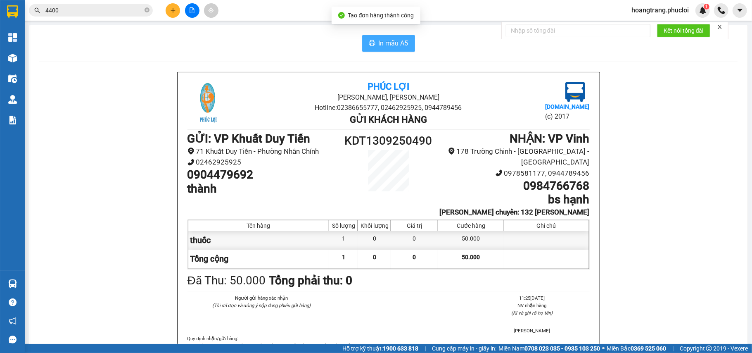
click at [374, 45] on button "In mẫu A5" at bounding box center [388, 43] width 53 height 17
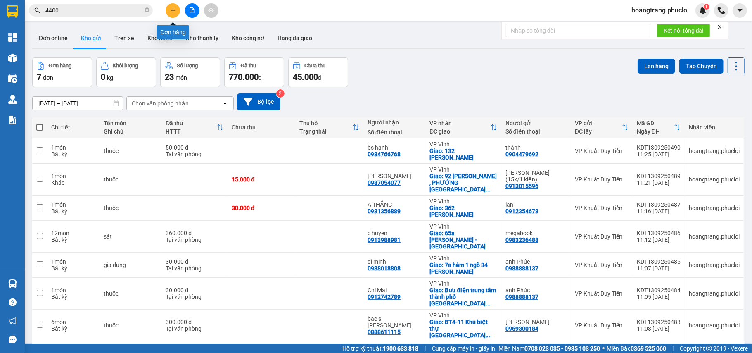
click at [174, 11] on icon "plus" at bounding box center [173, 10] width 6 height 6
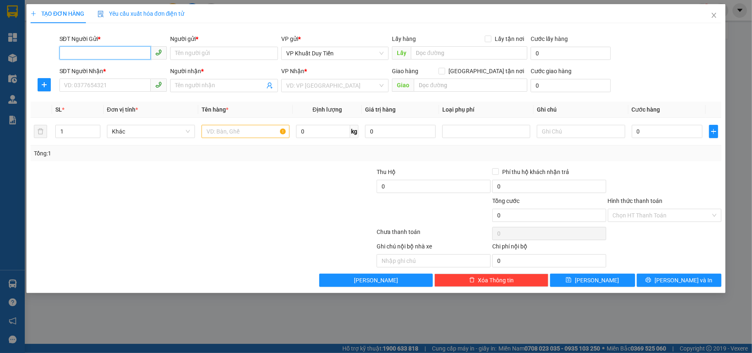
click at [106, 55] on input "SĐT Người Gửi *" at bounding box center [105, 52] width 92 height 13
click at [108, 69] on div "0984845121 - Giang" at bounding box center [113, 70] width 98 height 9
click at [111, 88] on input "SĐT Người Nhận *" at bounding box center [105, 84] width 92 height 13
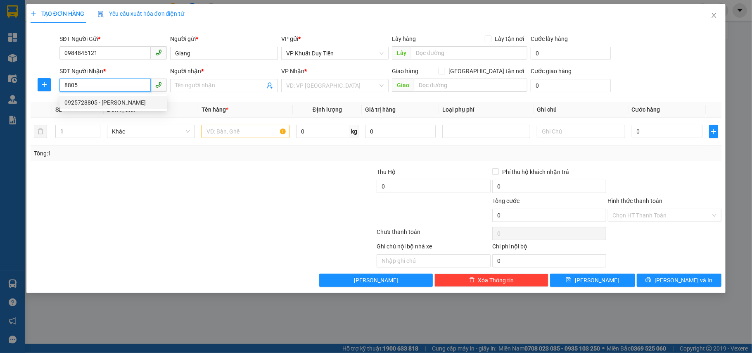
click at [123, 102] on div "0925728805 - HỒ CẢNH MẠN" at bounding box center [113, 102] width 98 height 9
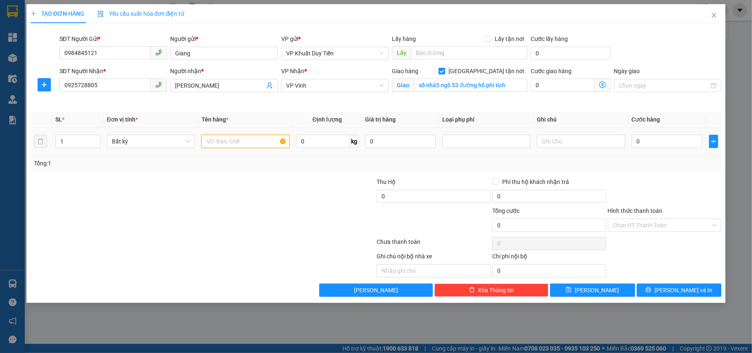
click at [233, 141] on input "text" at bounding box center [246, 141] width 88 height 13
click at [632, 140] on input "0" at bounding box center [667, 141] width 71 height 13
click at [646, 212] on label "Hình thức thanh toán" at bounding box center [635, 210] width 55 height 7
click at [646, 219] on input "Hình thức thanh toán" at bounding box center [662, 225] width 98 height 12
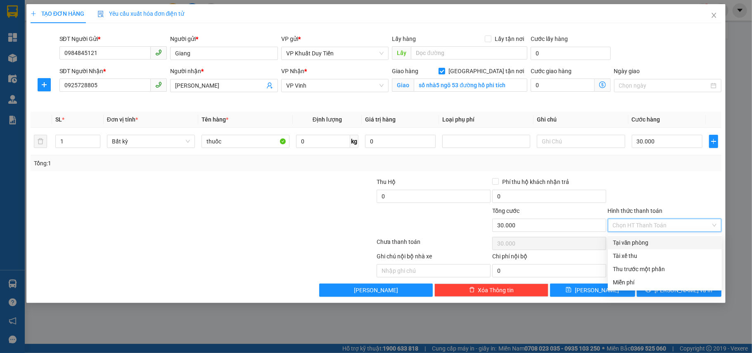
click at [645, 244] on div "Tại văn phòng" at bounding box center [665, 242] width 104 height 9
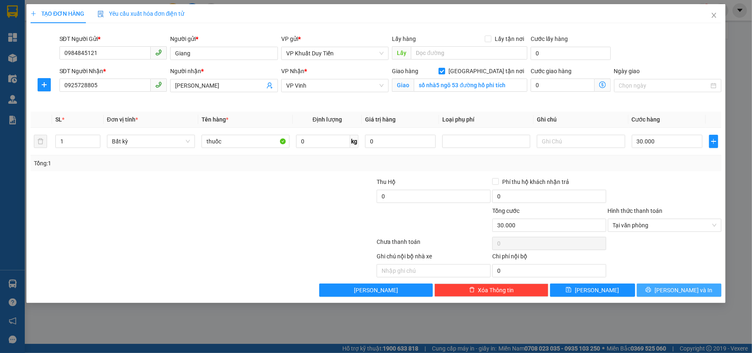
click at [651, 292] on icon "printer" at bounding box center [649, 290] width 6 height 6
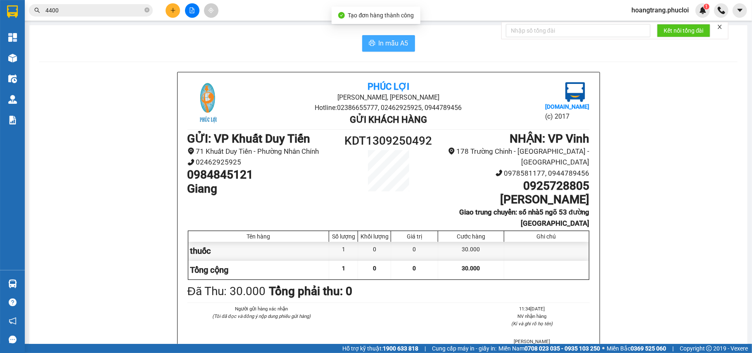
click at [393, 42] on span "In mẫu A5" at bounding box center [394, 43] width 30 height 10
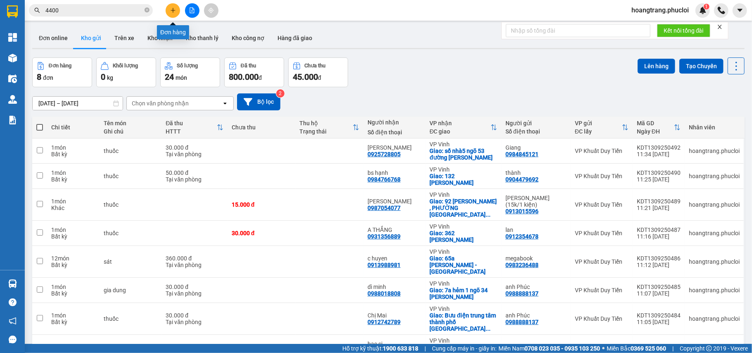
click at [171, 12] on icon "plus" at bounding box center [173, 10] width 6 height 6
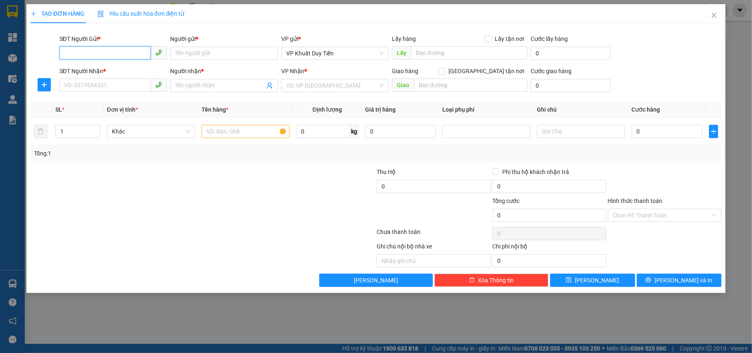
click at [76, 52] on input "SĐT Người Gửi *" at bounding box center [105, 52] width 92 height 13
click at [91, 70] on div "0983065599 - Anh Thanh" at bounding box center [113, 70] width 98 height 9
click at [93, 88] on input "SĐT Người Nhận *" at bounding box center [105, 84] width 92 height 13
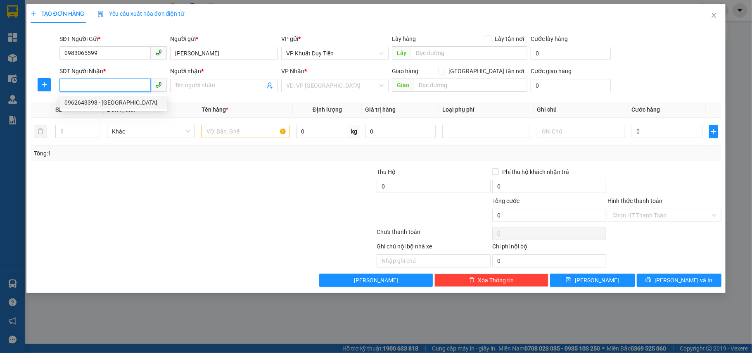
click at [93, 101] on div "0962643398 - Chị Trang" at bounding box center [113, 102] width 98 height 9
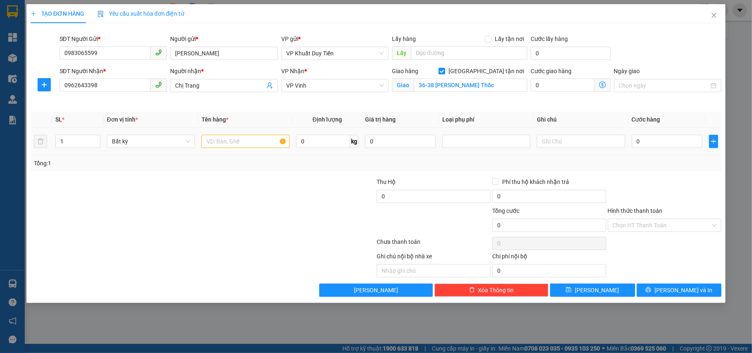
click at [217, 132] on td at bounding box center [245, 142] width 95 height 28
click at [209, 140] on input "text" at bounding box center [246, 141] width 88 height 13
click at [630, 139] on td "0" at bounding box center [667, 142] width 77 height 28
click at [637, 140] on input "0" at bounding box center [667, 141] width 71 height 13
click at [656, 215] on div "Hình thức thanh toán" at bounding box center [665, 212] width 114 height 12
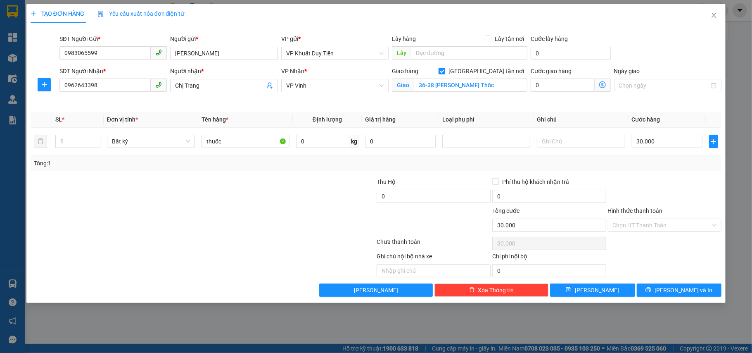
click at [653, 211] on label "Hình thức thanh toán" at bounding box center [635, 210] width 55 height 7
click at [653, 219] on input "Hình thức thanh toán" at bounding box center [662, 225] width 98 height 12
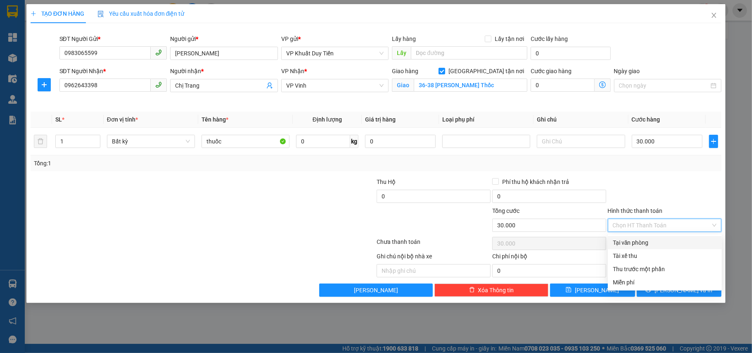
click at [645, 243] on div "Tại văn phòng" at bounding box center [665, 242] width 104 height 9
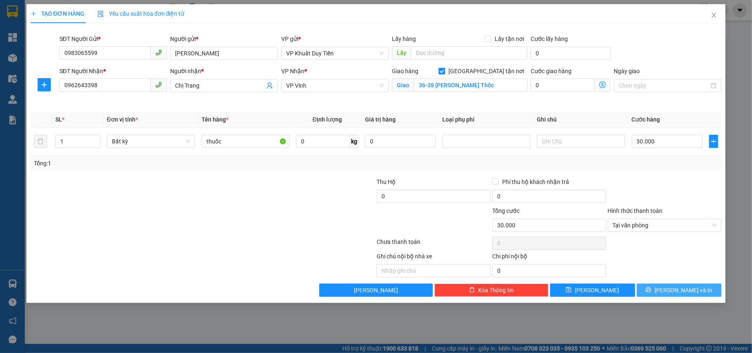
click at [651, 290] on icon "printer" at bounding box center [649, 290] width 6 height 6
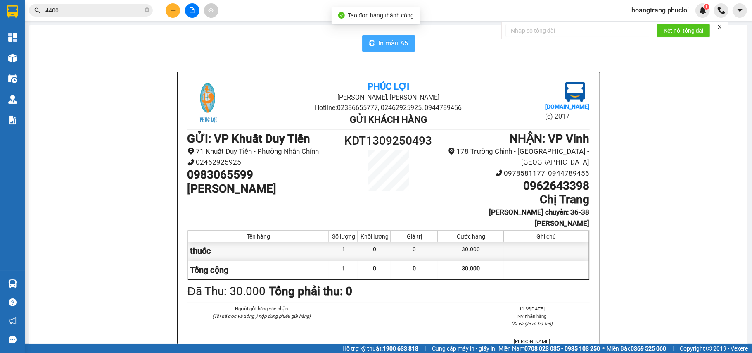
click at [392, 45] on span "In mẫu A5" at bounding box center [394, 43] width 30 height 10
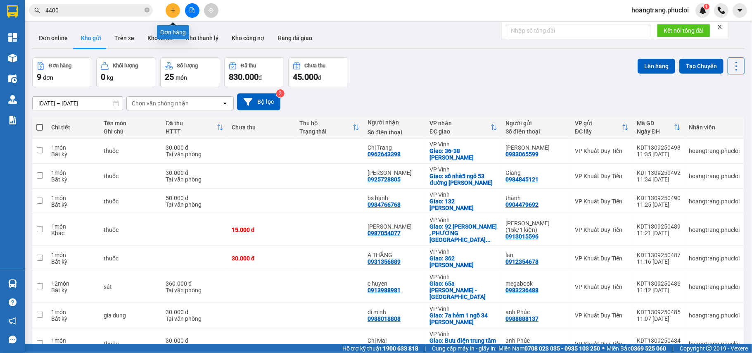
click at [172, 12] on icon "plus" at bounding box center [173, 10] width 6 height 6
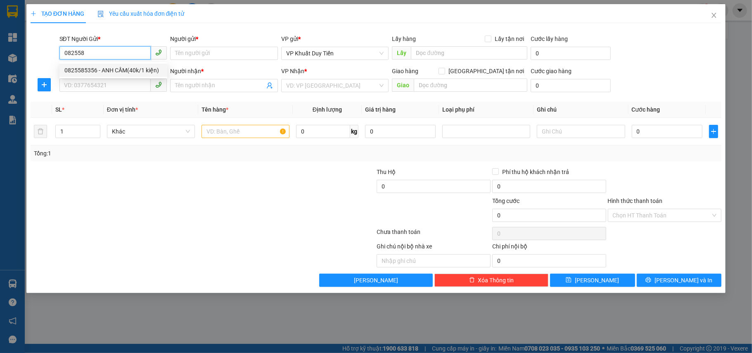
click at [122, 68] on div "0825585356 - ANH CẦM(40k/1 kiện)" at bounding box center [113, 70] width 98 height 9
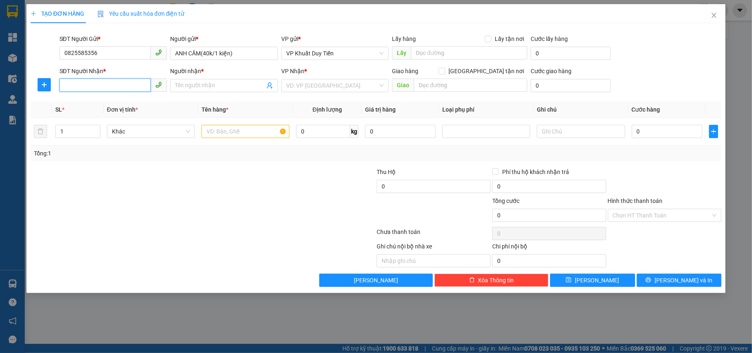
click at [79, 85] on input "SĐT Người Nhận *" at bounding box center [105, 84] width 92 height 13
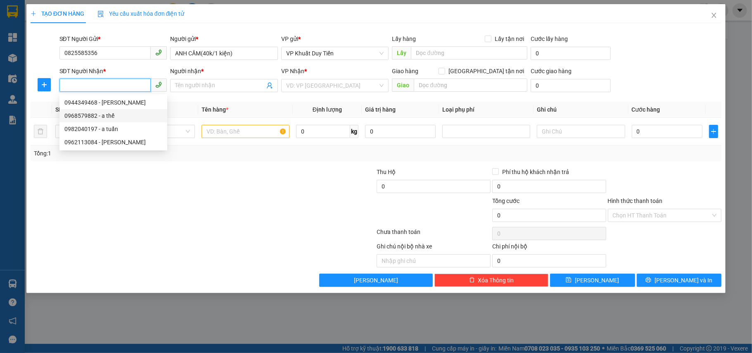
click at [85, 116] on div "0968579882 - a thế" at bounding box center [113, 115] width 98 height 9
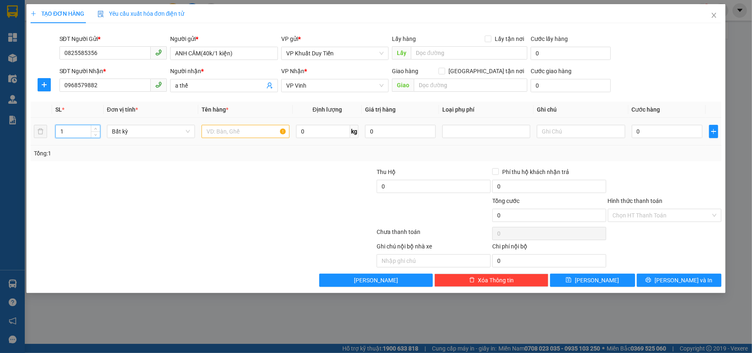
click at [69, 129] on input "1" at bounding box center [78, 131] width 44 height 12
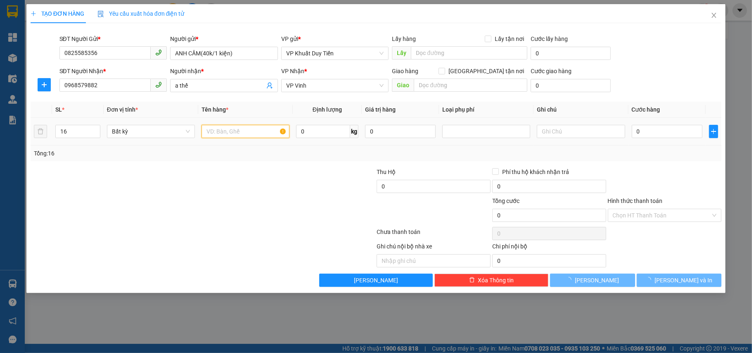
click at [212, 131] on input "text" at bounding box center [246, 131] width 88 height 13
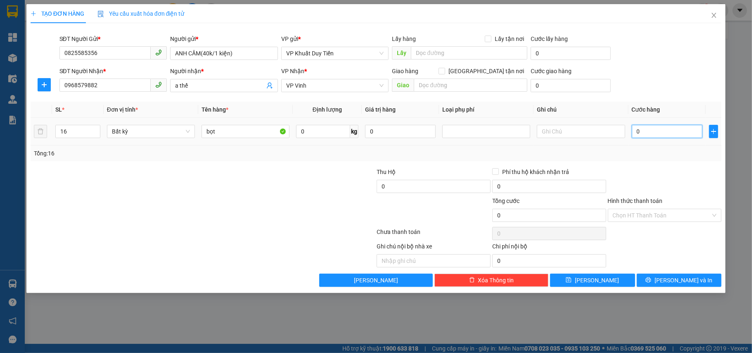
click at [635, 132] on input "0" at bounding box center [667, 131] width 71 height 13
click at [670, 280] on button "[PERSON_NAME] và In" at bounding box center [679, 279] width 85 height 13
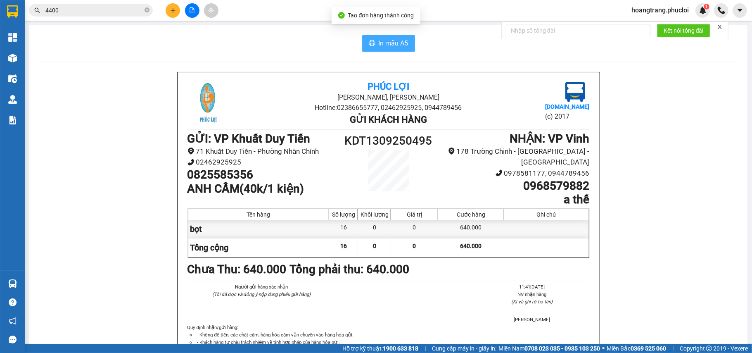
click at [380, 42] on span "In mẫu A5" at bounding box center [394, 43] width 30 height 10
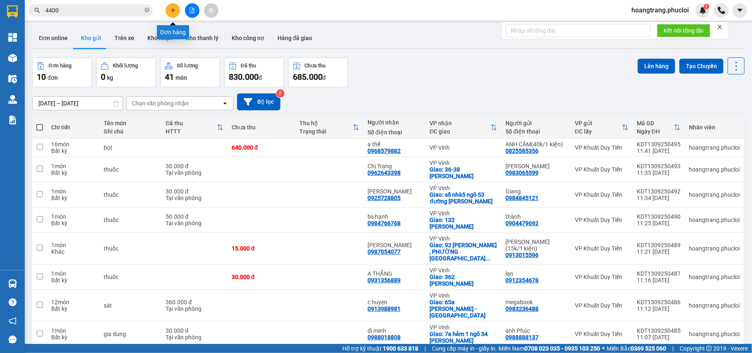
click at [167, 12] on button at bounding box center [173, 10] width 14 height 14
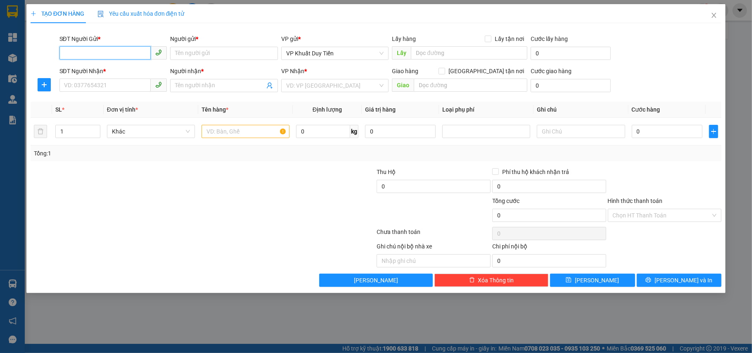
click at [94, 55] on input "SĐT Người Gửi *" at bounding box center [105, 52] width 92 height 13
click at [120, 70] on div "0825585356 - ANH CẦM(40k/1 kiện)" at bounding box center [113, 70] width 98 height 9
click at [109, 83] on input "SĐT Người Nhận *" at bounding box center [105, 84] width 92 height 13
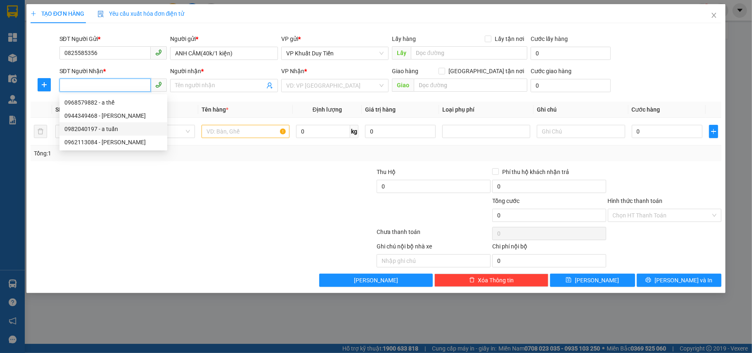
click at [88, 133] on div "0982040197 - a tuấn" at bounding box center [113, 128] width 98 height 9
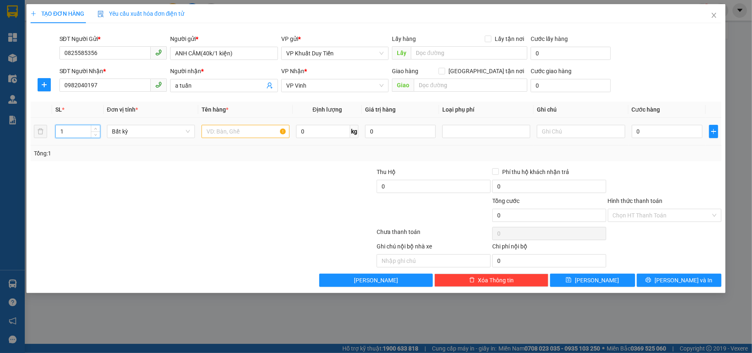
click at [74, 136] on input "1" at bounding box center [78, 131] width 44 height 12
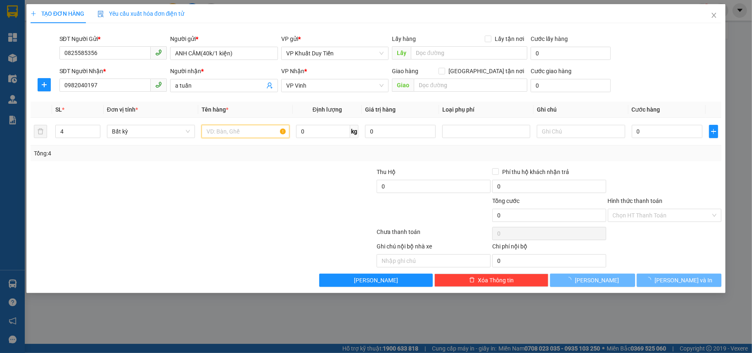
drag, startPoint x: 250, startPoint y: 133, endPoint x: 245, endPoint y: 153, distance: 20.3
click at [258, 164] on div "Transit Pickup Surcharge Ids Transit Deliver Surcharge Ids Transit Deliver Surc…" at bounding box center [377, 158] width 692 height 257
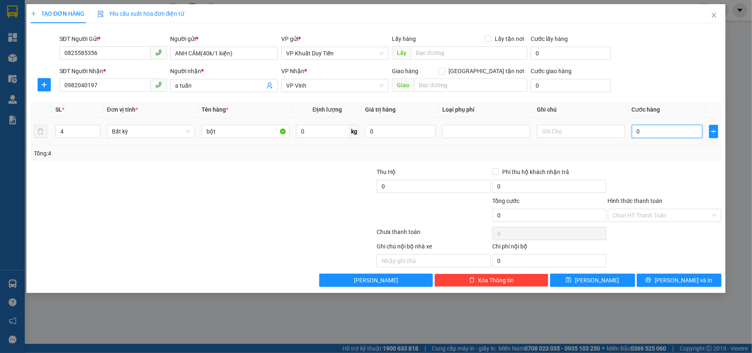
click at [633, 130] on input "0" at bounding box center [667, 131] width 71 height 13
click at [683, 281] on span "[PERSON_NAME] và In" at bounding box center [684, 280] width 58 height 9
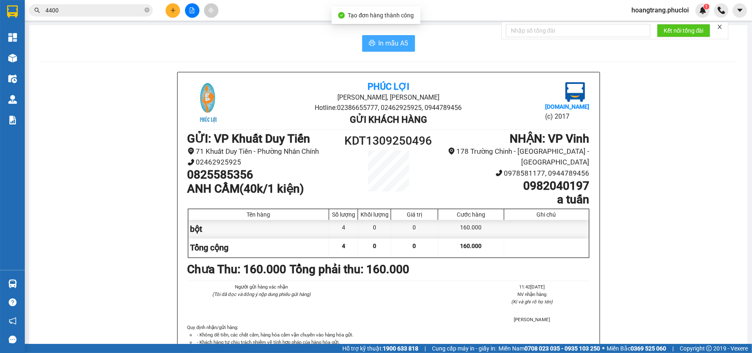
click at [379, 45] on span "In mẫu A5" at bounding box center [394, 43] width 30 height 10
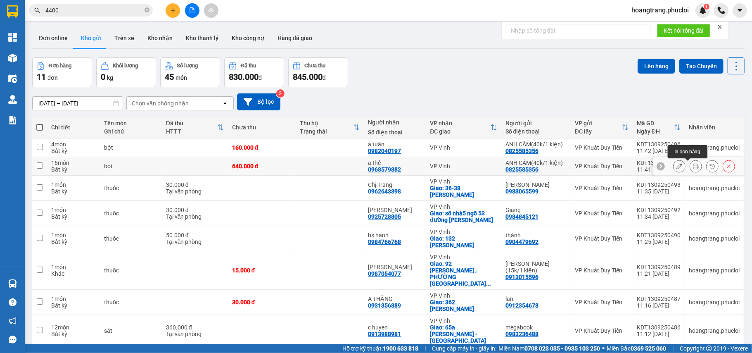
click at [694, 169] on div at bounding box center [696, 166] width 12 height 12
click at [693, 167] on icon at bounding box center [696, 166] width 6 height 6
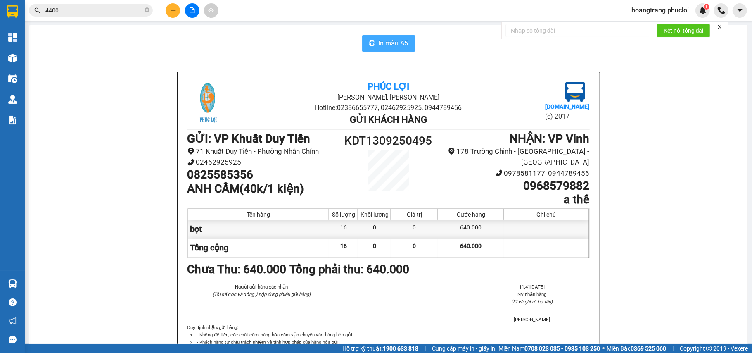
click at [385, 48] on span "In mẫu A5" at bounding box center [394, 43] width 30 height 10
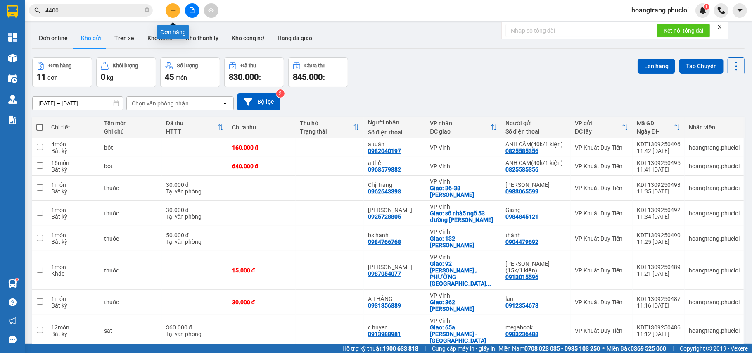
click at [171, 11] on icon "plus" at bounding box center [173, 10] width 6 height 6
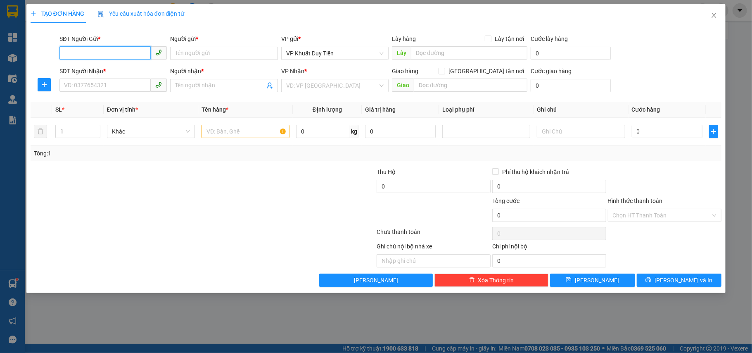
click at [80, 52] on input "SĐT Người Gửi *" at bounding box center [105, 52] width 92 height 13
click at [67, 83] on input "SĐT Người Nhận *" at bounding box center [105, 84] width 92 height 13
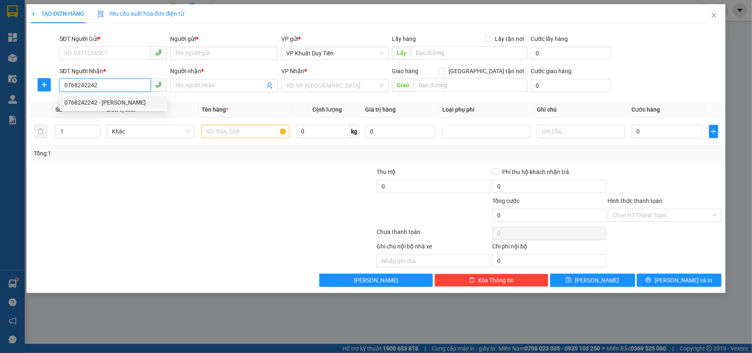
click at [109, 101] on div "0768242242 - Anh Hoàng" at bounding box center [113, 102] width 98 height 9
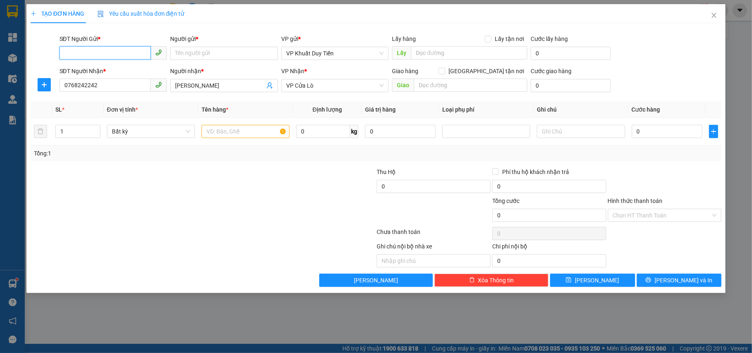
click at [95, 50] on input "SĐT Người Gửi *" at bounding box center [105, 52] width 92 height 13
click at [100, 69] on div "0987971669 - A Lộc" at bounding box center [113, 70] width 98 height 9
click at [214, 136] on input "text" at bounding box center [246, 131] width 88 height 13
click at [634, 131] on input "0" at bounding box center [667, 131] width 71 height 13
click at [659, 278] on button "[PERSON_NAME] và In" at bounding box center [679, 279] width 85 height 13
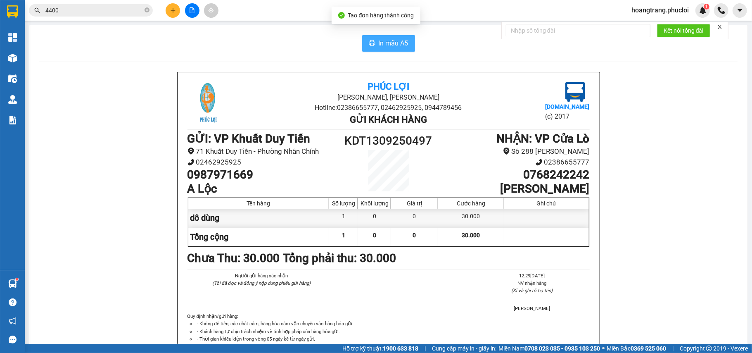
click at [379, 42] on span "In mẫu A5" at bounding box center [394, 43] width 30 height 10
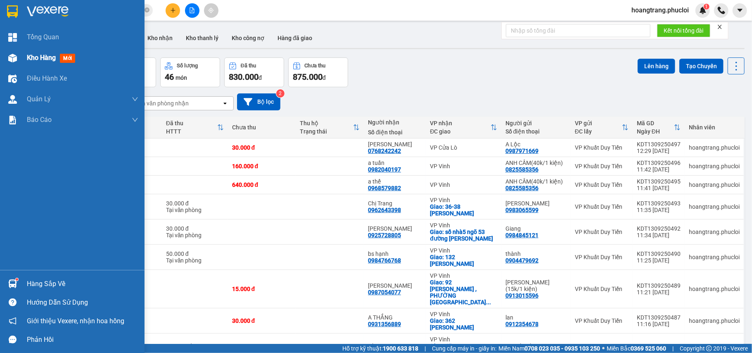
click at [45, 56] on span "Kho hàng" at bounding box center [41, 58] width 29 height 8
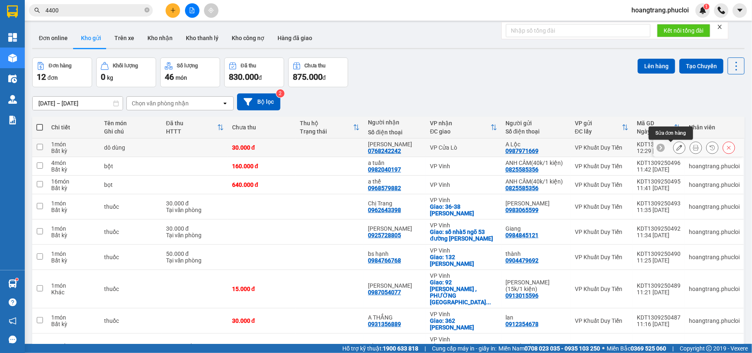
click at [677, 147] on icon at bounding box center [680, 148] width 6 height 6
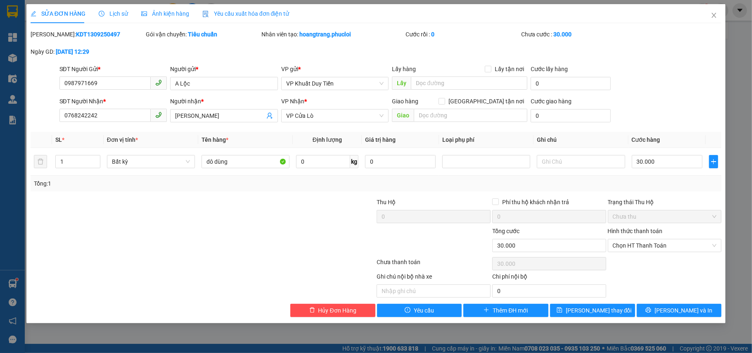
click at [648, 232] on label "Hình thức thanh toán" at bounding box center [635, 231] width 55 height 7
click at [648, 239] on input "Hình thức thanh toán" at bounding box center [662, 245] width 98 height 12
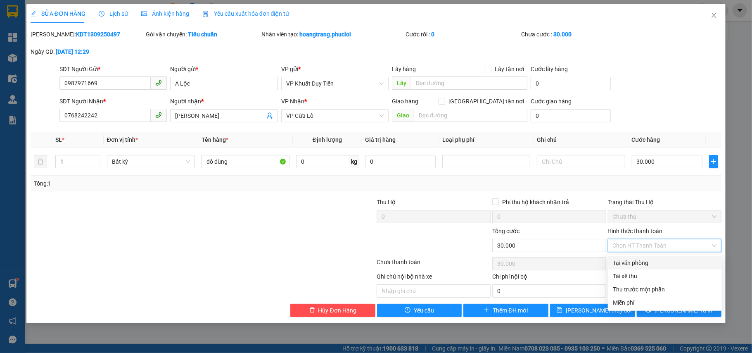
click at [635, 263] on div "Tại văn phòng" at bounding box center [665, 262] width 104 height 9
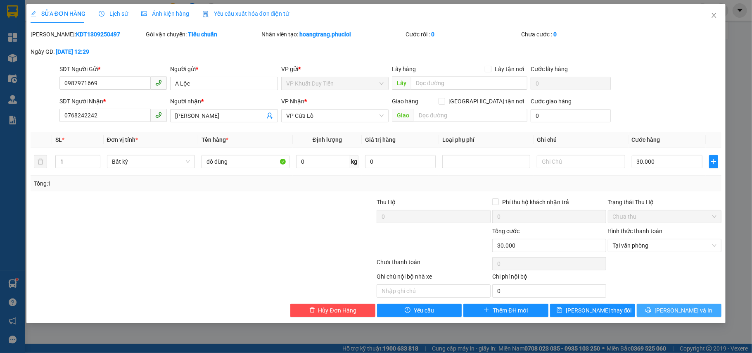
click at [659, 308] on button "[PERSON_NAME] và In" at bounding box center [679, 310] width 85 height 13
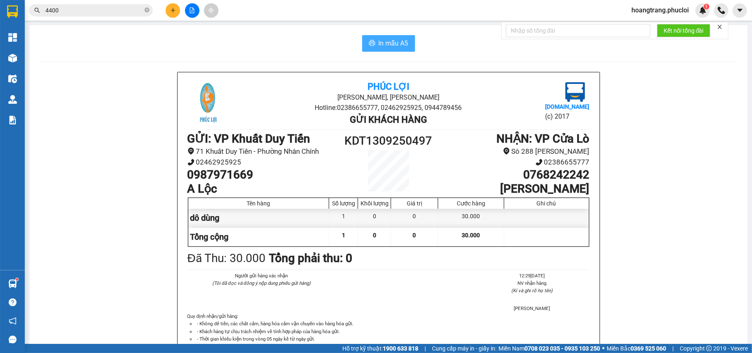
click at [380, 45] on span "In mẫu A5" at bounding box center [394, 43] width 30 height 10
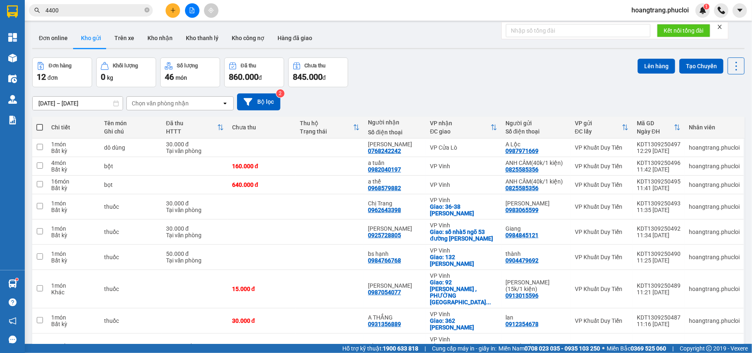
click at [375, 50] on div "ver 1.8.143 Đơn online Kho gửi Trên xe Kho nhận Kho thanh lý Kho công nợ Hàng đ…" at bounding box center [388, 222] width 719 height 395
click at [172, 11] on icon "plus" at bounding box center [173, 10] width 6 height 6
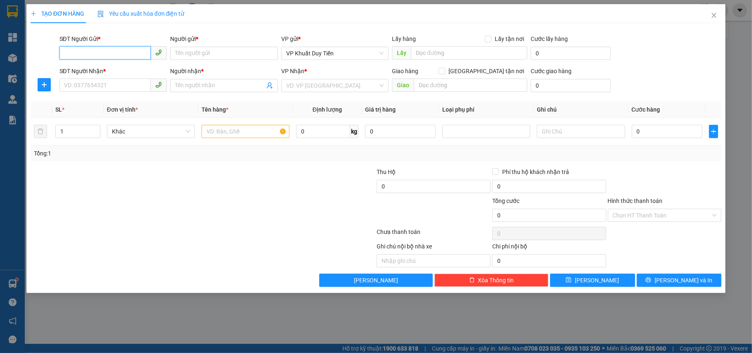
click at [83, 56] on input "SĐT Người Gửi *" at bounding box center [105, 52] width 92 height 13
click at [121, 71] on div "0389232054 - EM LƯƠNG" at bounding box center [113, 70] width 98 height 9
click at [100, 87] on input "SĐT Người Nhận *" at bounding box center [105, 84] width 92 height 13
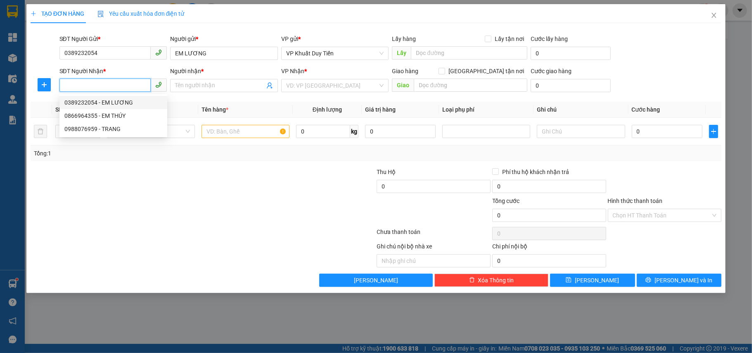
click at [86, 88] on input "SĐT Người Nhận *" at bounding box center [105, 84] width 92 height 13
click at [93, 102] on div "0389232054 - EM LƯƠNG" at bounding box center [113, 102] width 98 height 9
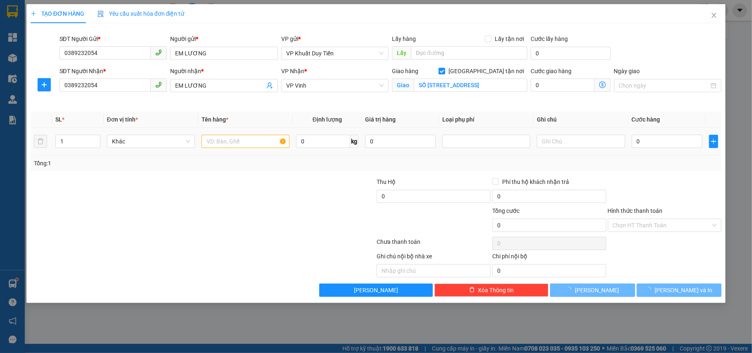
click at [68, 129] on td "1" at bounding box center [78, 142] width 52 height 28
click at [64, 143] on input "1" at bounding box center [78, 141] width 44 height 12
click at [219, 145] on input "text" at bounding box center [246, 141] width 88 height 13
click at [630, 137] on td "0" at bounding box center [667, 142] width 77 height 28
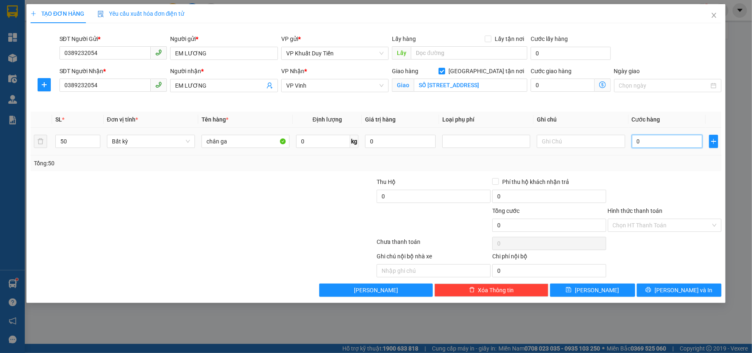
click at [637, 139] on input "0" at bounding box center [667, 141] width 71 height 13
click at [671, 290] on button "[PERSON_NAME] và In" at bounding box center [679, 289] width 85 height 13
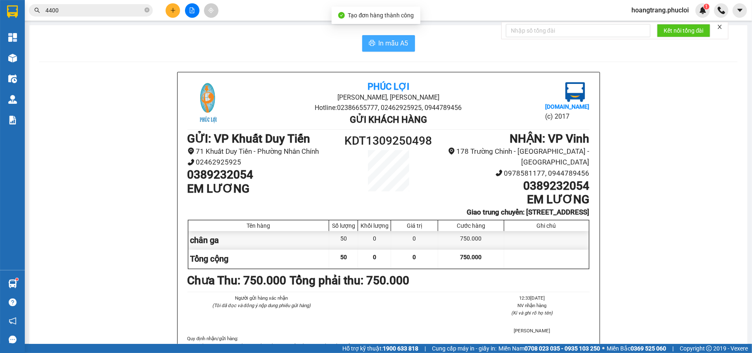
click at [380, 48] on span "In mẫu A5" at bounding box center [394, 43] width 30 height 10
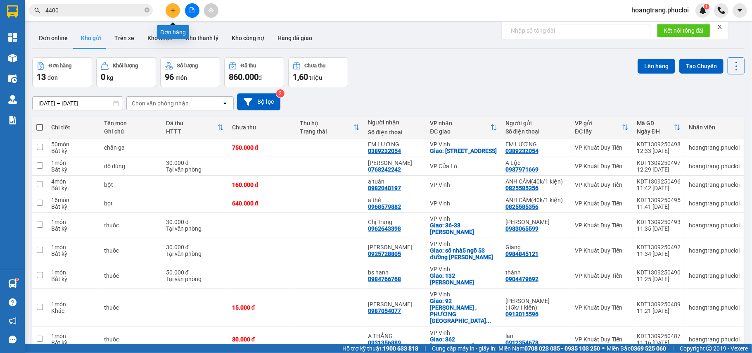
click at [173, 13] on button at bounding box center [173, 10] width 14 height 14
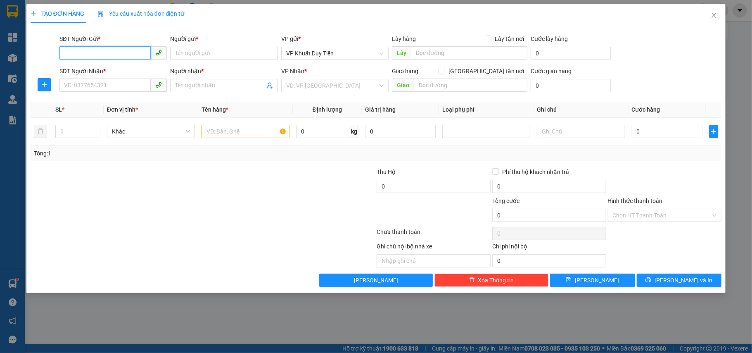
click at [113, 55] on input "SĐT Người Gửi *" at bounding box center [105, 52] width 92 height 13
click at [209, 55] on input "Người gửi *" at bounding box center [224, 53] width 108 height 13
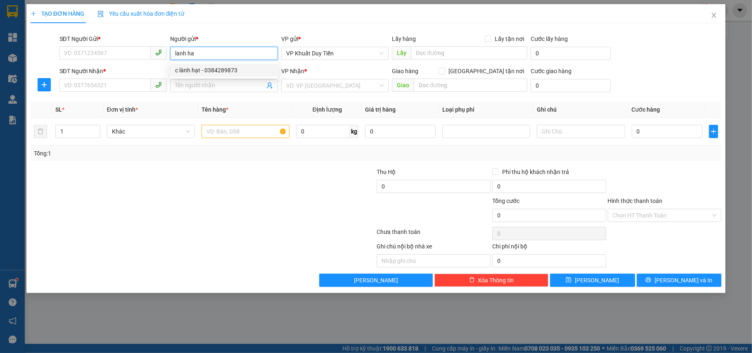
click at [206, 70] on div "c lành hạt - 0384289873" at bounding box center [224, 70] width 98 height 9
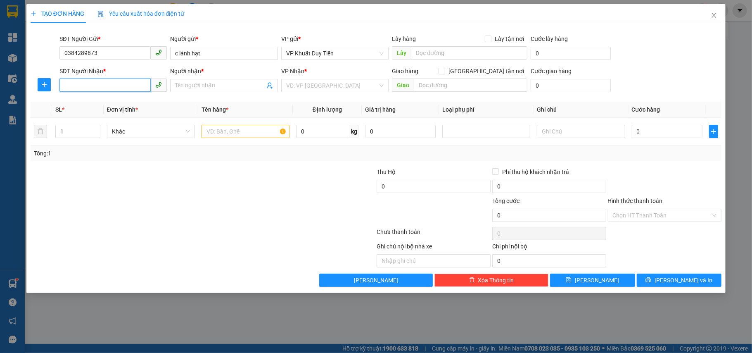
click at [89, 85] on input "SĐT Người Nhận *" at bounding box center [105, 84] width 92 height 13
click at [105, 86] on input "SĐT Người Nhận *" at bounding box center [105, 84] width 92 height 13
click at [105, 52] on input "0384289873" at bounding box center [105, 52] width 92 height 13
click at [94, 82] on input "SĐT Người Nhận *" at bounding box center [105, 84] width 92 height 13
click at [186, 83] on input "Người nhận *" at bounding box center [220, 85] width 90 height 9
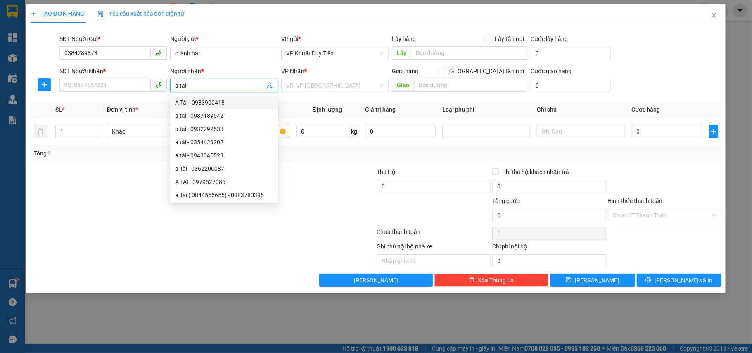
click at [204, 88] on input "a tai" at bounding box center [220, 85] width 90 height 9
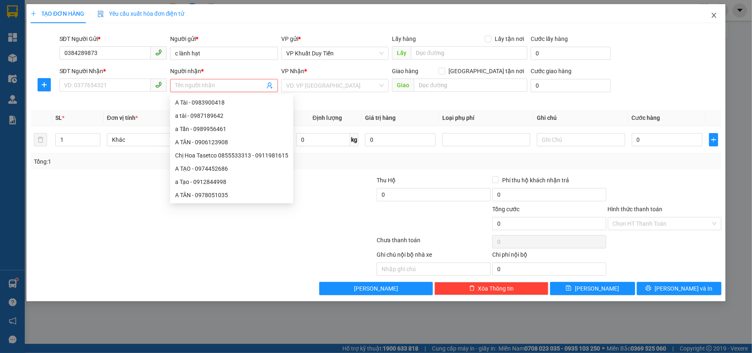
click at [716, 14] on span "Close" at bounding box center [714, 15] width 23 height 23
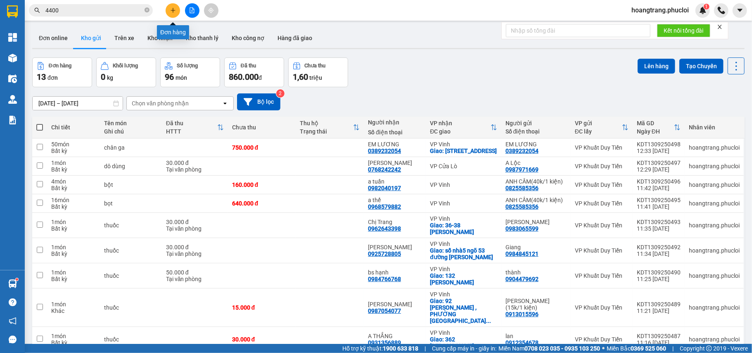
click at [170, 27] on body "Kết quả tìm kiếm ( 1249 ) Bộ lọc Ngày tạo đơn gần nhất Mã ĐH Trạng thái Món hàn…" at bounding box center [376, 176] width 752 height 353
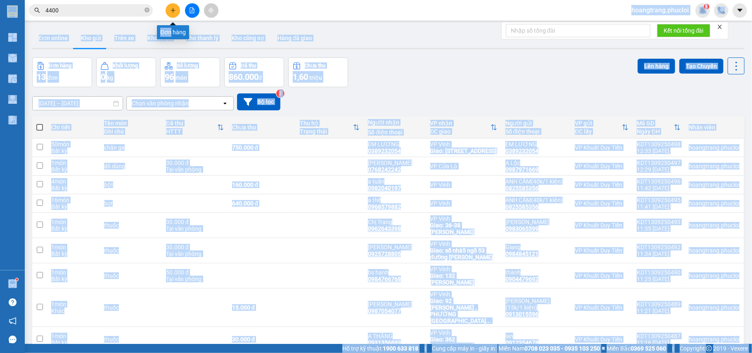
click at [174, 8] on icon "plus" at bounding box center [173, 10] width 6 height 6
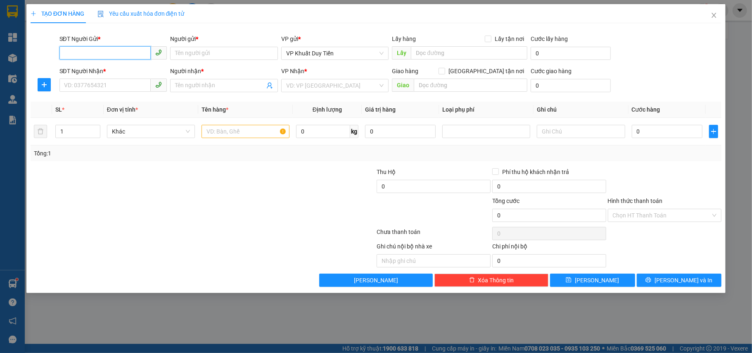
click at [103, 50] on input "SĐT Người Gửi *" at bounding box center [105, 52] width 92 height 13
click at [93, 64] on div "0981745288 - CTY" at bounding box center [113, 70] width 108 height 13
click at [83, 79] on input "SĐT Người Nhận *" at bounding box center [105, 84] width 92 height 13
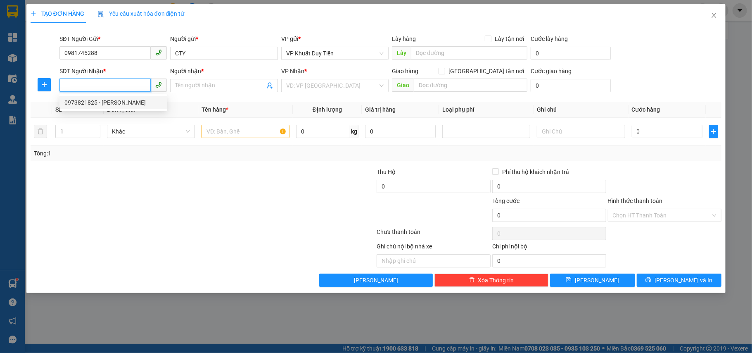
click at [77, 101] on div "0973821825 - chi huong" at bounding box center [113, 102] width 98 height 9
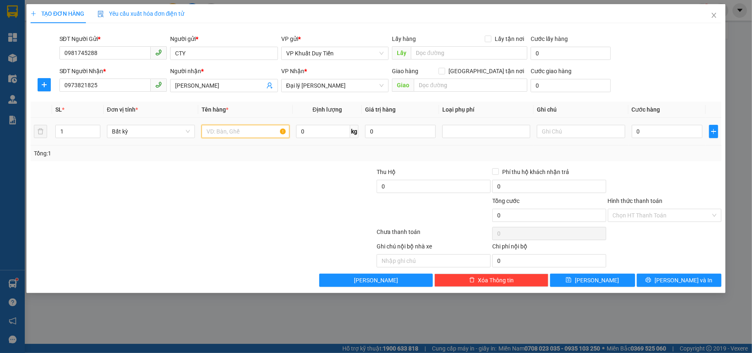
click at [222, 135] on input "text" at bounding box center [246, 131] width 88 height 13
click at [635, 131] on input "0" at bounding box center [667, 131] width 71 height 13
click at [638, 134] on input "0" at bounding box center [667, 131] width 71 height 13
click at [674, 282] on span "[PERSON_NAME] và In" at bounding box center [684, 280] width 58 height 9
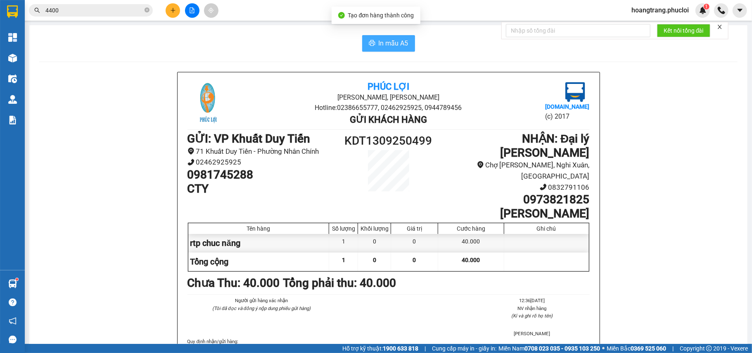
click at [392, 45] on span "In mẫu A5" at bounding box center [394, 43] width 30 height 10
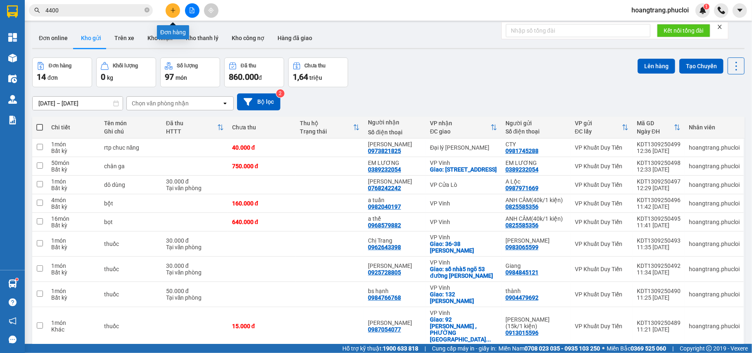
click at [169, 10] on button at bounding box center [173, 10] width 14 height 14
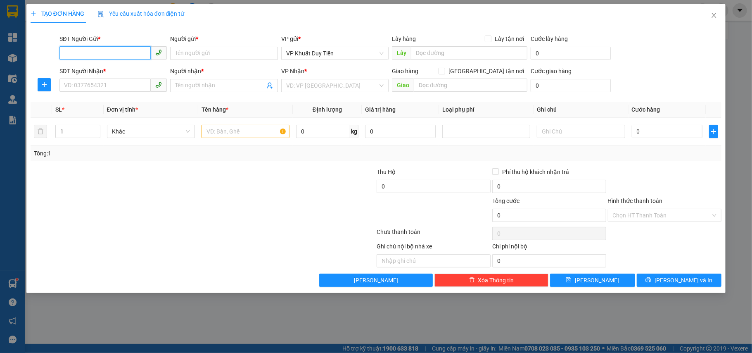
click at [84, 52] on input "SĐT Người Gửi *" at bounding box center [105, 52] width 92 height 13
click at [106, 75] on div "0384289873 - c lành hạt" at bounding box center [113, 70] width 108 height 13
click at [95, 84] on input "SĐT Người Nhận *" at bounding box center [105, 84] width 92 height 13
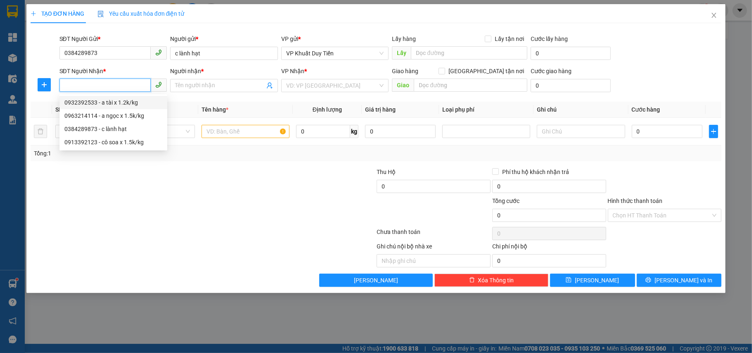
click at [95, 104] on div "0932392533 - a tài x 1.2k/kg" at bounding box center [113, 102] width 98 height 9
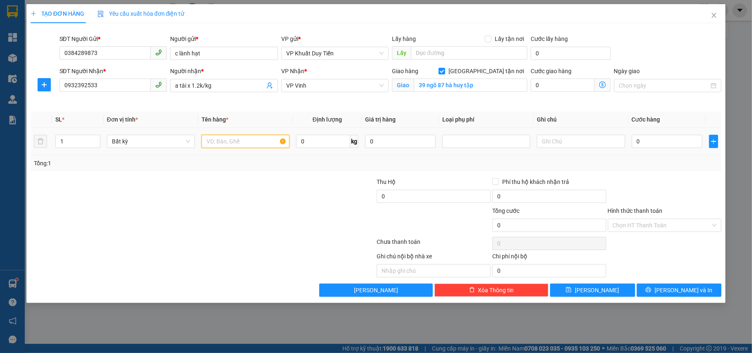
click at [215, 147] on input "text" at bounding box center [246, 141] width 88 height 13
click at [73, 145] on input "1" at bounding box center [78, 141] width 44 height 12
click at [299, 141] on input "0" at bounding box center [323, 141] width 54 height 13
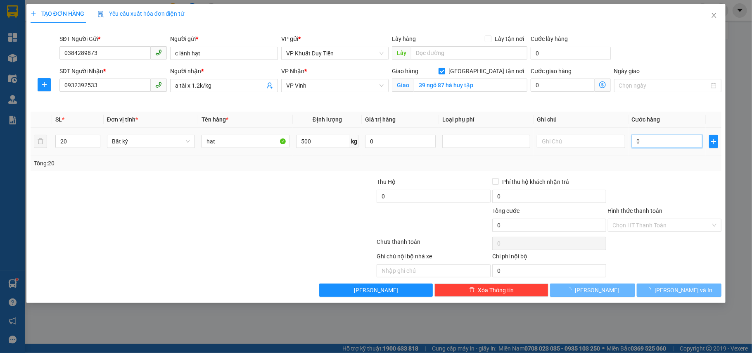
click at [638, 140] on input "0" at bounding box center [667, 141] width 71 height 13
click at [632, 140] on input "0" at bounding box center [667, 141] width 71 height 13
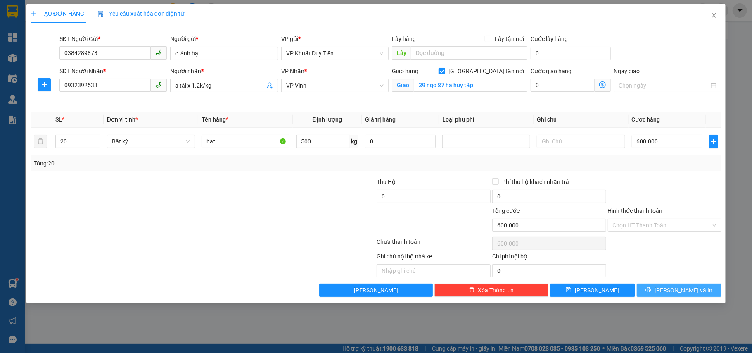
click at [687, 289] on span "[PERSON_NAME] và In" at bounding box center [684, 289] width 58 height 9
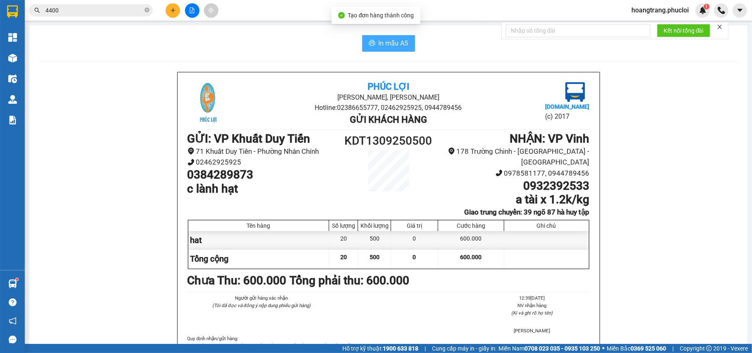
click at [387, 45] on span "In mẫu A5" at bounding box center [394, 43] width 30 height 10
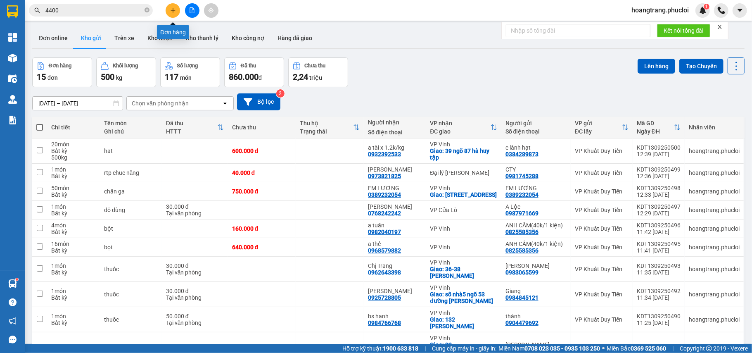
click at [177, 11] on button at bounding box center [173, 10] width 14 height 14
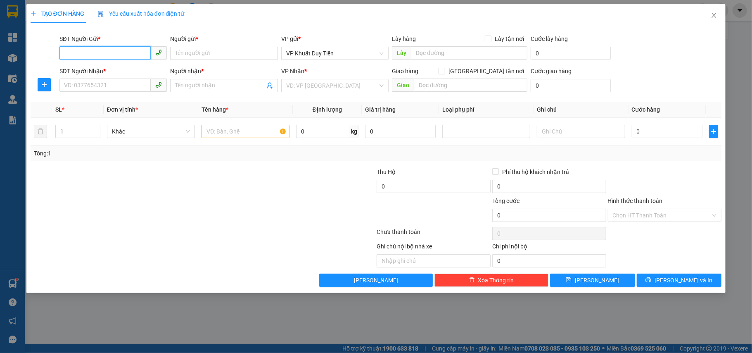
click at [101, 53] on input "SĐT Người Gửi *" at bounding box center [105, 52] width 92 height 13
click at [99, 69] on div "0914868641 - hiếu" at bounding box center [113, 70] width 98 height 9
click at [85, 87] on input "SĐT Người Nhận *" at bounding box center [105, 84] width 92 height 13
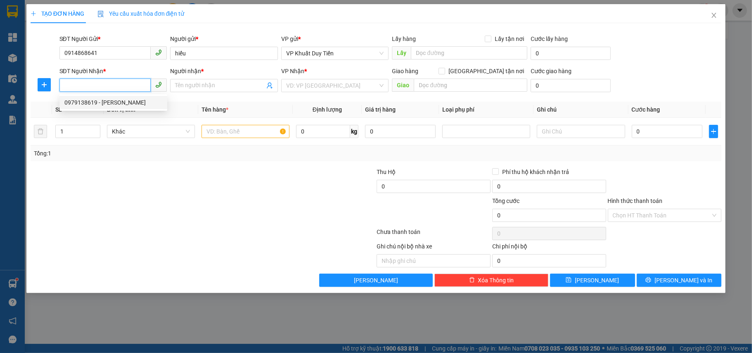
click at [74, 87] on input "SĐT Người Nhận *" at bounding box center [105, 84] width 92 height 13
drag, startPoint x: 65, startPoint y: 86, endPoint x: 72, endPoint y: 78, distance: 10.6
click at [67, 86] on input "SĐT Người Nhận *" at bounding box center [105, 84] width 92 height 13
click at [70, 88] on input "SĐT Người Nhận *" at bounding box center [105, 84] width 92 height 13
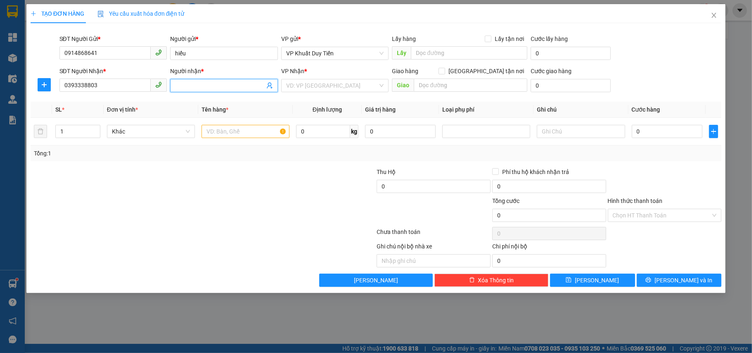
click at [182, 83] on input "Người nhận *" at bounding box center [220, 85] width 90 height 9
click at [67, 132] on input "1" at bounding box center [78, 131] width 44 height 12
click at [205, 125] on input "text" at bounding box center [246, 131] width 88 height 13
drag, startPoint x: 303, startPoint y: 83, endPoint x: 303, endPoint y: 88, distance: 5.0
click at [303, 87] on input "search" at bounding box center [332, 85] width 92 height 12
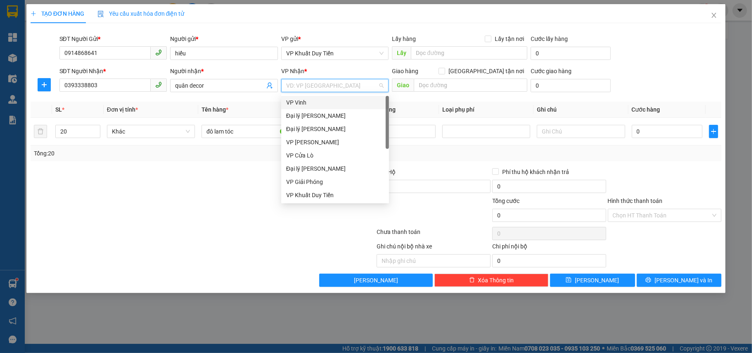
click at [301, 100] on div "VP Vinh" at bounding box center [335, 102] width 98 height 9
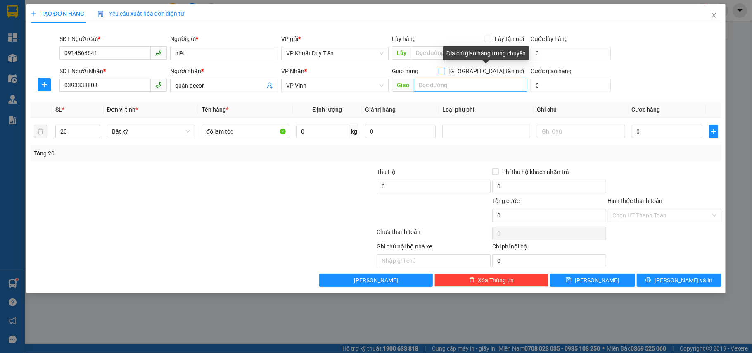
drag, startPoint x: 487, startPoint y: 70, endPoint x: 490, endPoint y: 80, distance: 10.5
click at [445, 74] on span at bounding box center [442, 71] width 7 height 7
click at [444, 74] on input "[GEOGRAPHIC_DATA] tận nơi" at bounding box center [442, 71] width 6 height 6
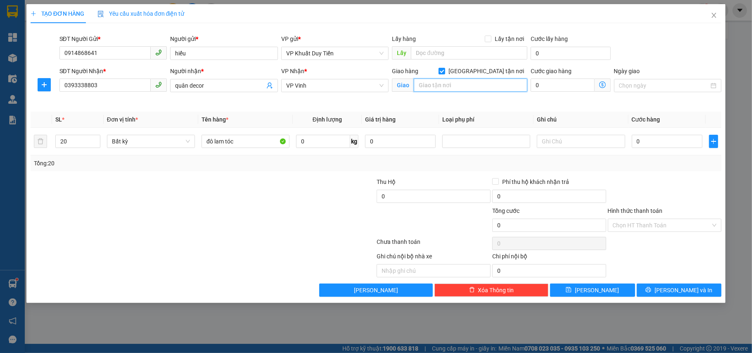
click at [428, 87] on input "text" at bounding box center [471, 84] width 114 height 13
click at [635, 141] on input "0" at bounding box center [667, 141] width 71 height 13
click at [678, 294] on span "[PERSON_NAME] và In" at bounding box center [684, 289] width 58 height 9
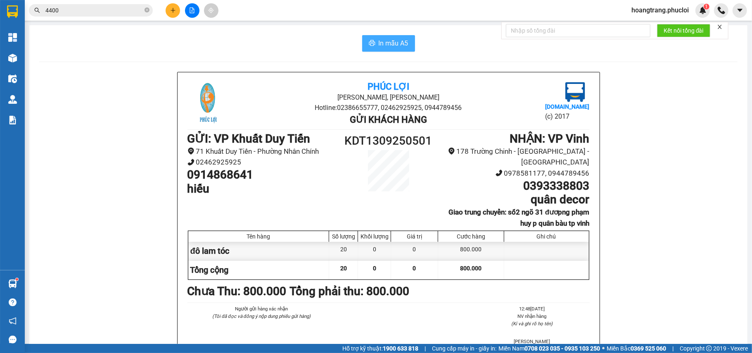
click at [371, 51] on button "In mẫu A5" at bounding box center [388, 43] width 53 height 17
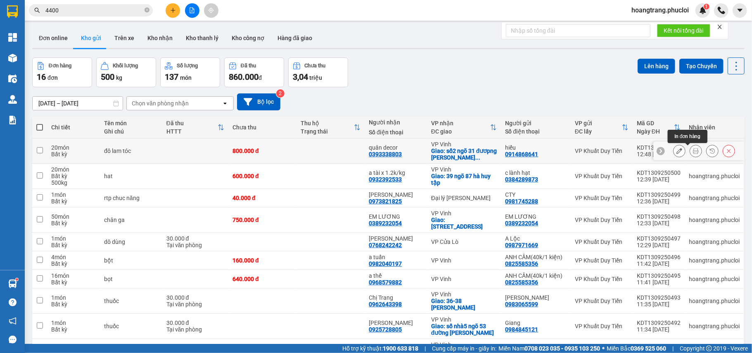
click at [693, 154] on icon at bounding box center [696, 151] width 6 height 6
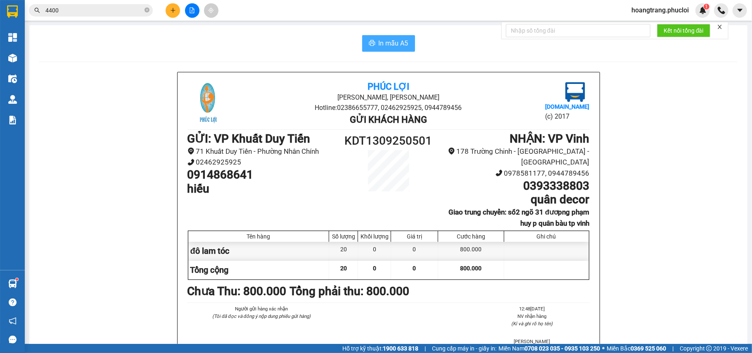
click at [384, 40] on span "In mẫu A5" at bounding box center [394, 43] width 30 height 10
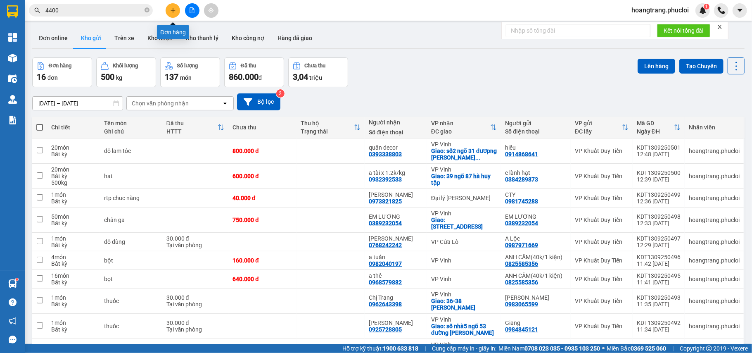
click at [171, 12] on icon "plus" at bounding box center [173, 10] width 6 height 6
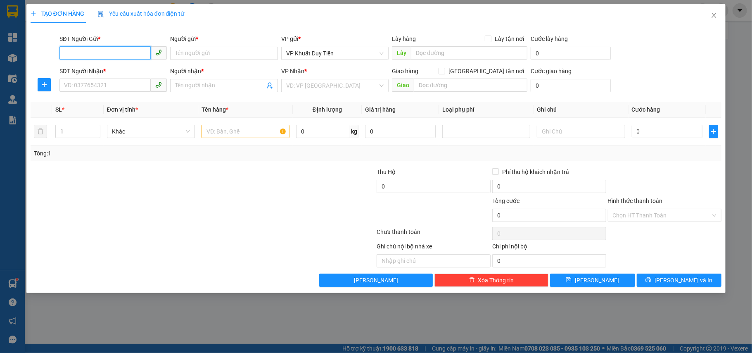
click at [86, 56] on input "SĐT Người Gửi *" at bounding box center [105, 52] width 92 height 13
type input "0979220783"
click at [183, 55] on input "Người gửi *" at bounding box center [224, 53] width 108 height 13
type input "a hung xe băc giang"
click at [68, 88] on input "SĐT Người Nhận *" at bounding box center [105, 84] width 92 height 13
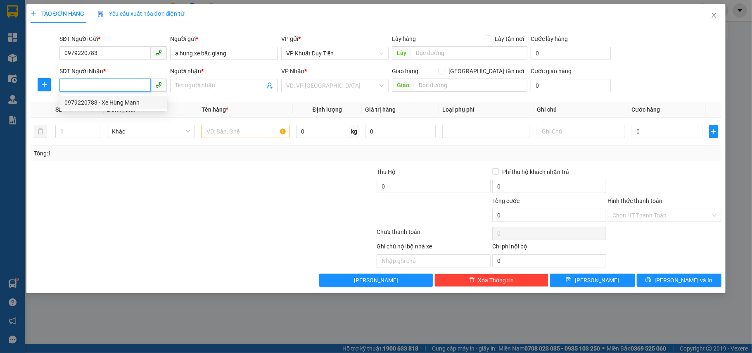
click at [94, 102] on div "0979220783 - Xe Hùng Mạnh" at bounding box center [113, 102] width 98 height 9
type input "0979220783"
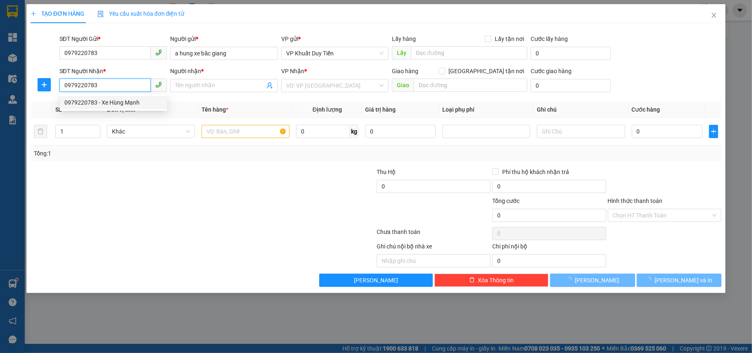
type input "Xe [PERSON_NAME]"
checkbox input "true"
type input "VP số 8 - Đối Diện Nghĩa [PERSON_NAME], [GEOGRAPHIC_DATA]"
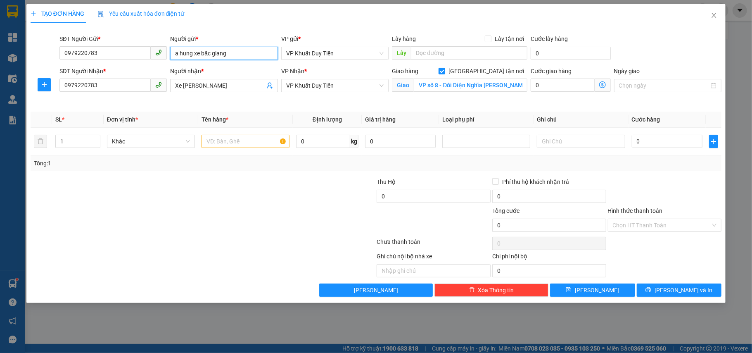
click at [232, 55] on input "a hung xe băc giang" at bounding box center [224, 53] width 108 height 13
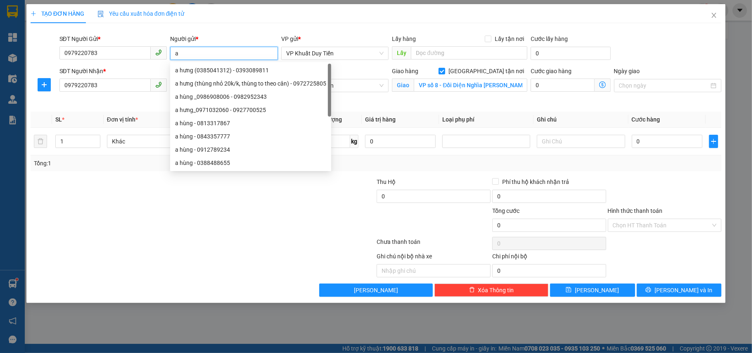
type input "a"
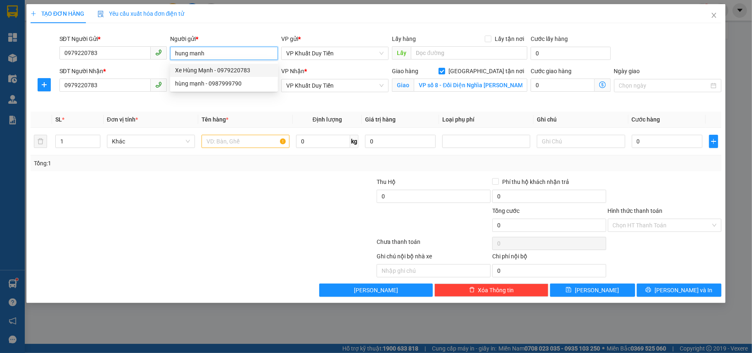
click at [209, 70] on div "Xe Hùng Mạnh - 0979220783" at bounding box center [224, 70] width 98 height 9
type input "Xe [PERSON_NAME]"
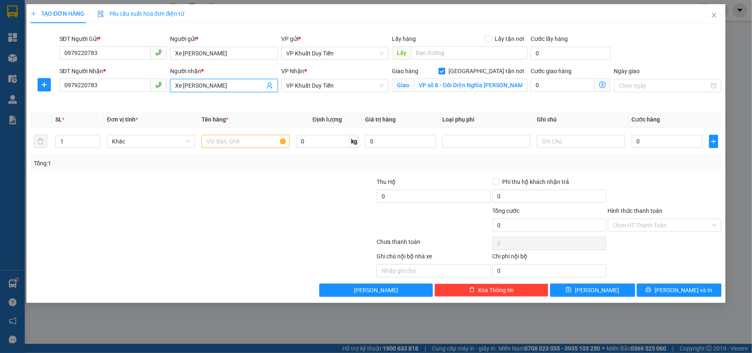
click at [221, 86] on input "Xe [PERSON_NAME]" at bounding box center [220, 85] width 90 height 9
type input "X"
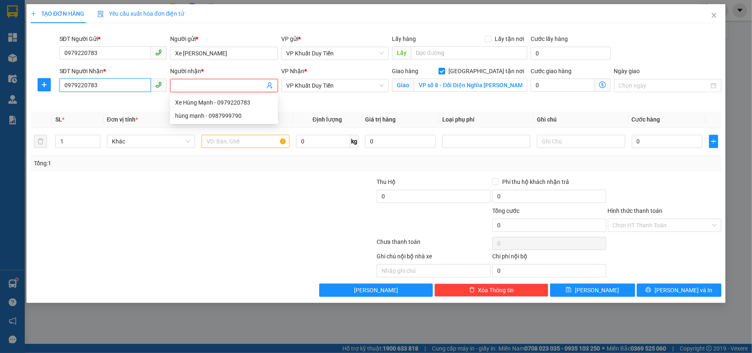
click at [96, 84] on input "0979220783" at bounding box center [105, 84] width 92 height 13
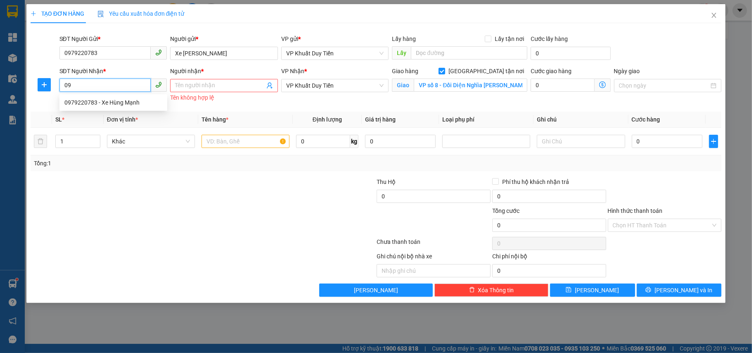
type input "0"
click at [75, 88] on input "SĐT Người Nhận *" at bounding box center [105, 84] width 92 height 13
type input "0978581177"
click at [91, 104] on div "0978581177 - VP VINH" at bounding box center [113, 102] width 98 height 9
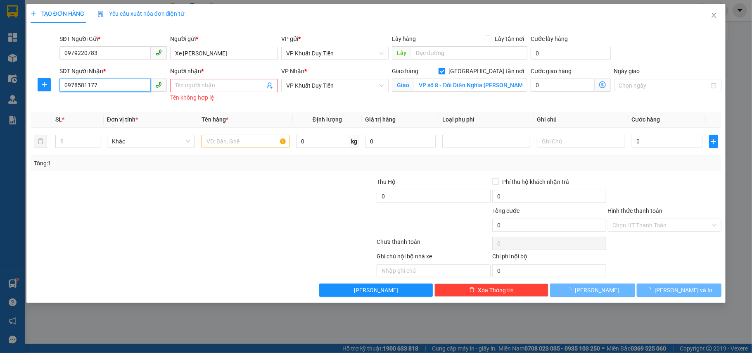
type input "VP VINH"
checkbox input "false"
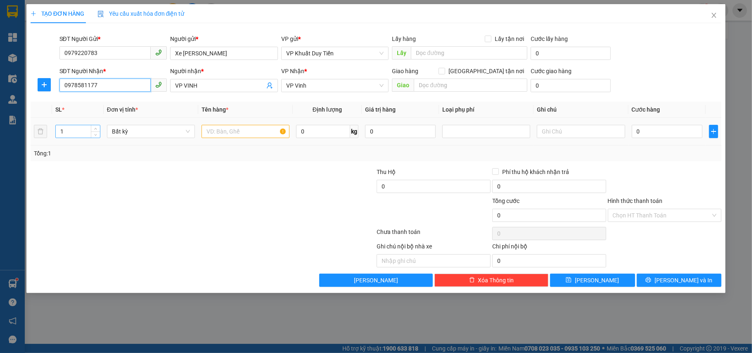
type input "0978581177"
click at [68, 132] on input "1" at bounding box center [78, 131] width 44 height 12
type input "12"
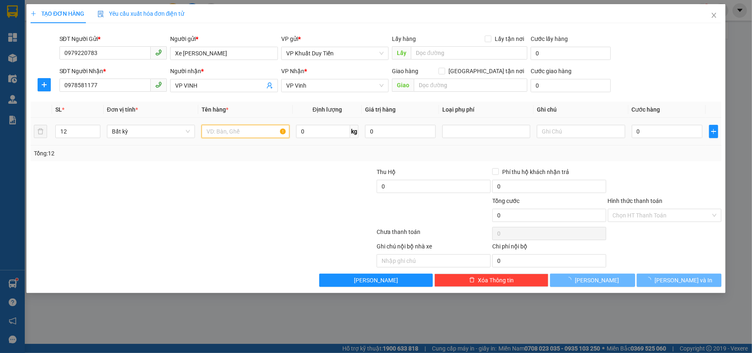
click at [210, 136] on input "text" at bounding box center [246, 131] width 88 height 13
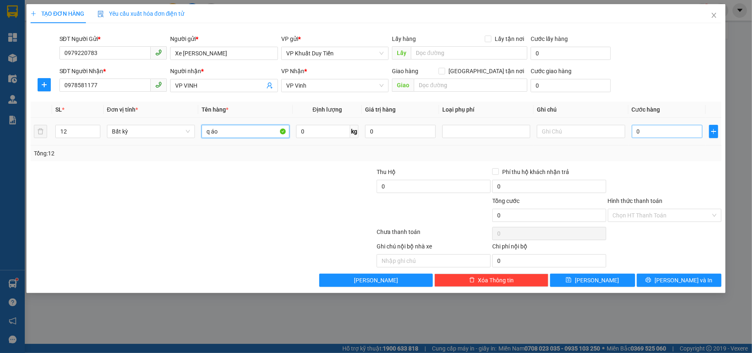
type input "q áo"
click at [633, 129] on input "0" at bounding box center [667, 131] width 71 height 13
type input "1"
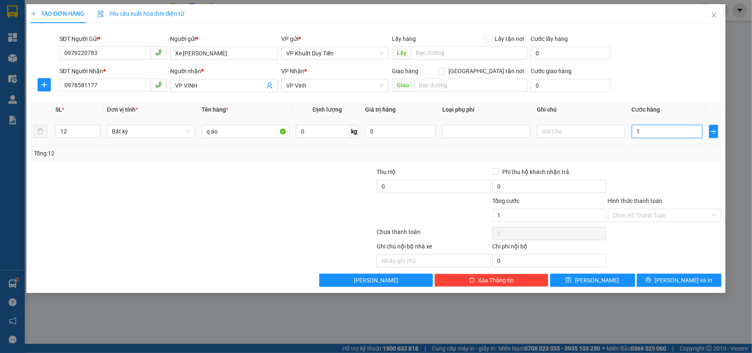
type input "18"
type input "180"
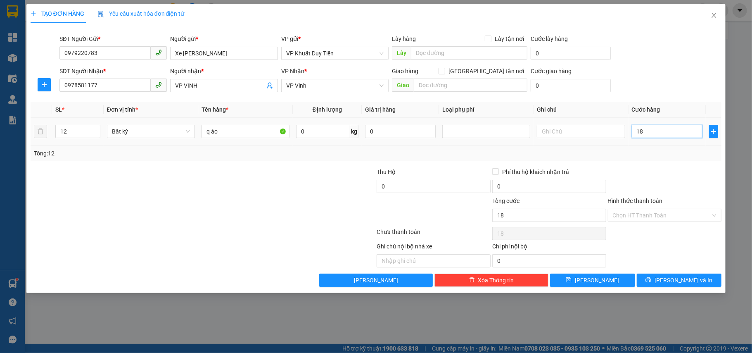
type input "180"
type input "1.800"
type input "18.000"
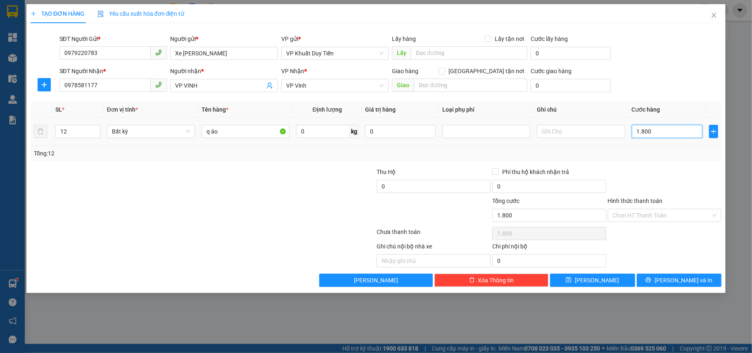
type input "18.000"
type input "180.000"
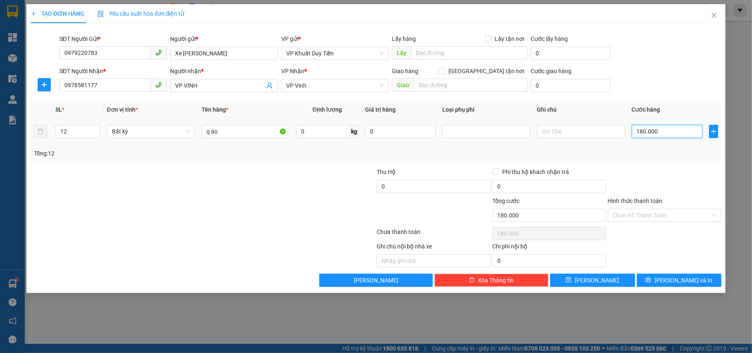
type input "1.800.000"
click at [676, 283] on span "[PERSON_NAME] và In" at bounding box center [684, 280] width 58 height 9
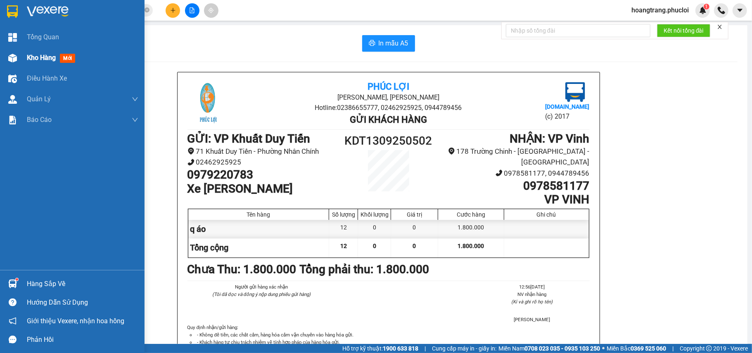
click at [47, 57] on span "Kho hàng" at bounding box center [41, 58] width 29 height 8
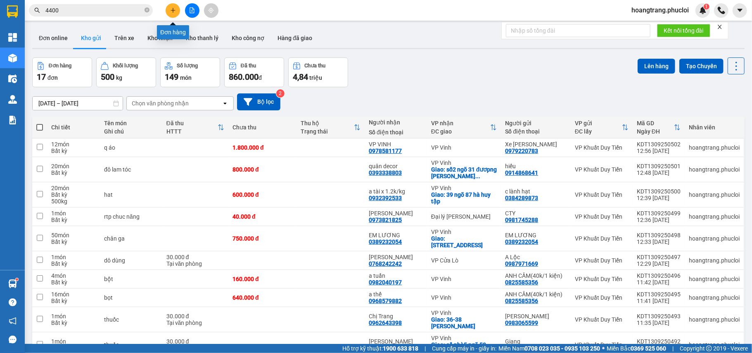
click at [171, 13] on button at bounding box center [173, 10] width 14 height 14
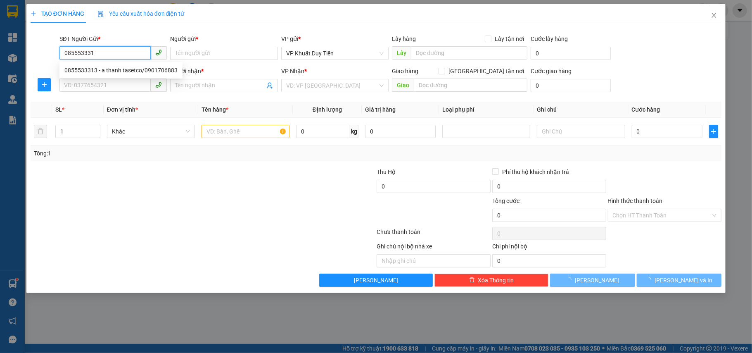
type input "0855533313"
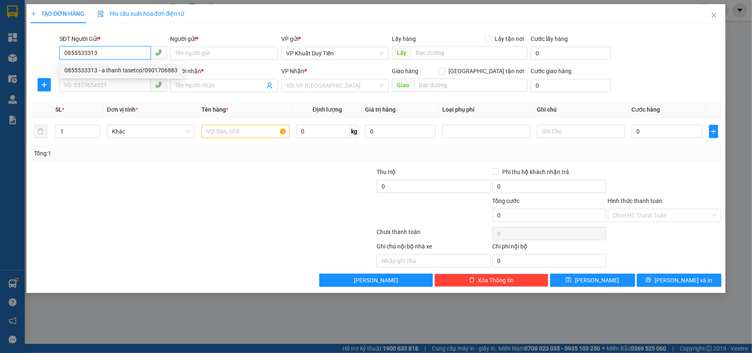
click at [134, 71] on div "0855533313 - a thanh tasetco/0901706883" at bounding box center [120, 70] width 113 height 9
type input "a thanh tasetco/0901706883"
type input "0855533313"
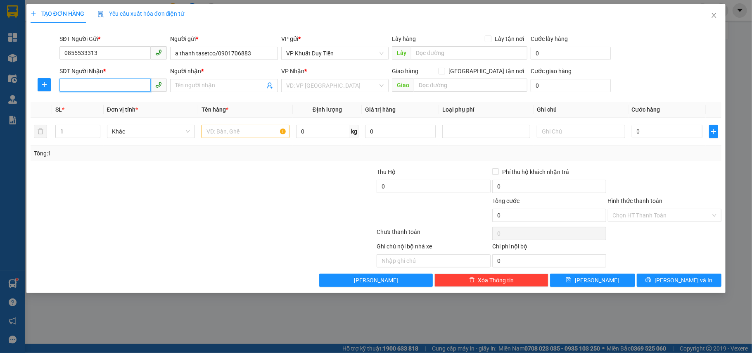
click at [79, 83] on input "SĐT Người Nhận *" at bounding box center [105, 84] width 92 height 13
type input "0948906193"
click at [114, 98] on div "0948906193 - C TRANG" at bounding box center [113, 102] width 98 height 9
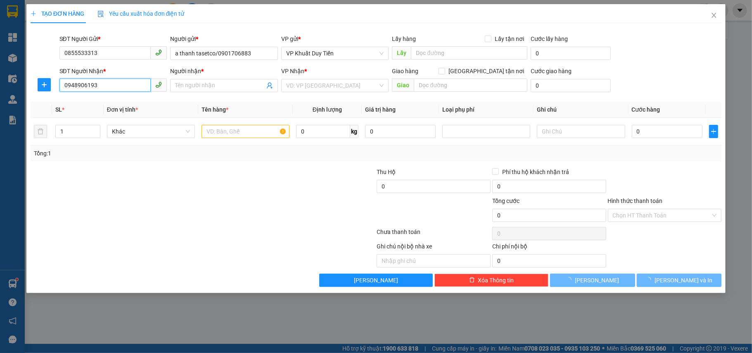
type input "C TRANG"
checkbox input "true"
type input "81 [PERSON_NAME] khối tân phúc p [PERSON_NAME] tp vinh"
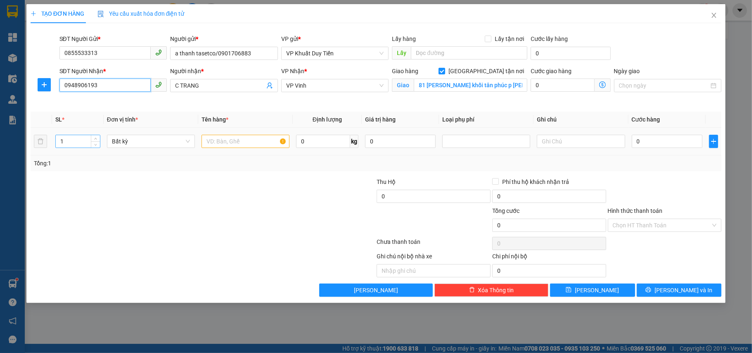
type input "0948906193"
click at [68, 143] on input "1" at bounding box center [78, 141] width 44 height 12
type input "38"
click at [206, 138] on input "text" at bounding box center [246, 141] width 88 height 13
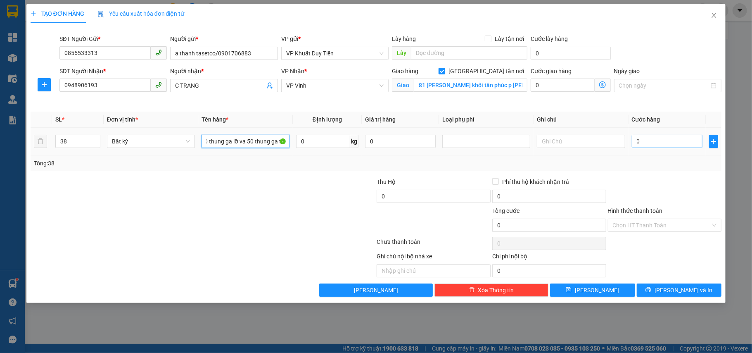
type input "50 thung ga lỡ va 50 thung ga to"
click at [636, 143] on input "0" at bounding box center [667, 141] width 71 height 13
type input "1"
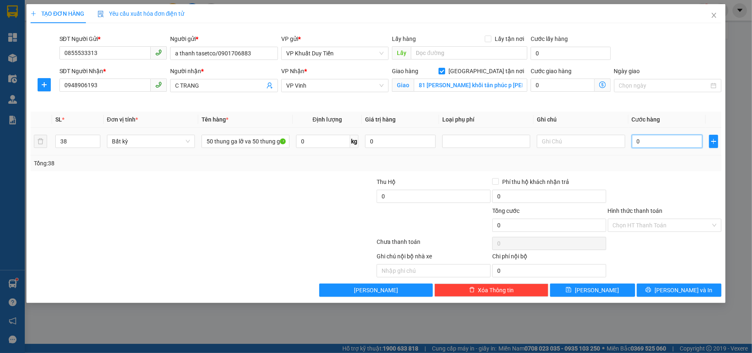
type input "1"
type input "17"
type input "175"
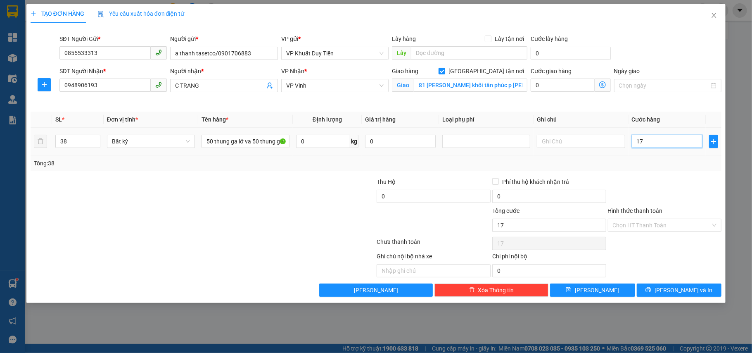
type input "175"
type input "1.750"
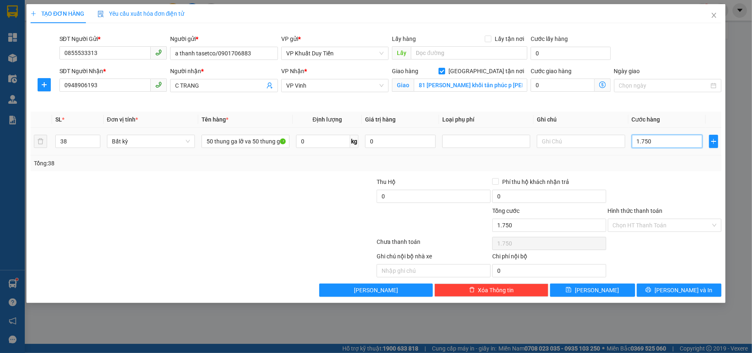
type input "17.500"
type input "175.000"
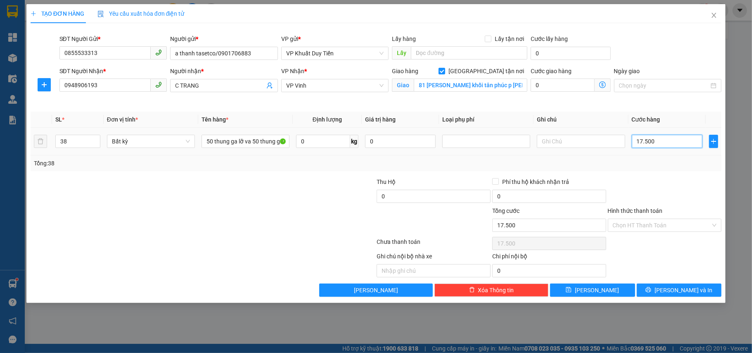
type input "175.000"
type input "1.750.000"
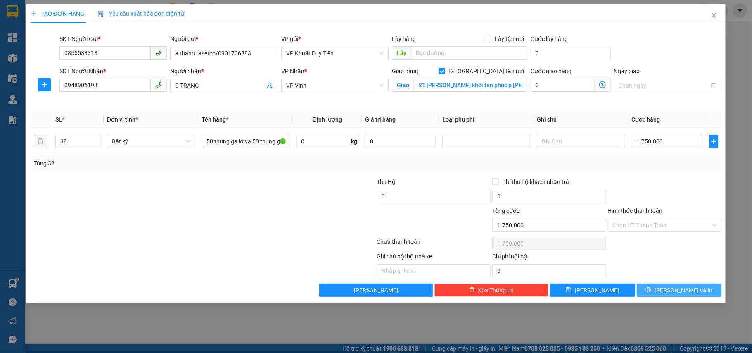
click at [676, 292] on span "[PERSON_NAME] và In" at bounding box center [684, 289] width 58 height 9
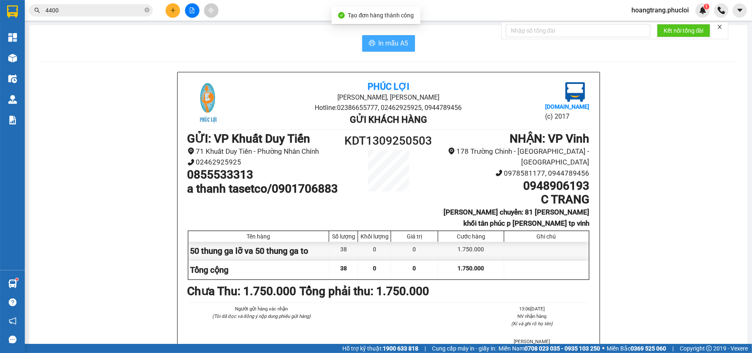
click at [385, 47] on span "In mẫu A5" at bounding box center [394, 43] width 30 height 10
